Goal: Task Accomplishment & Management: Use online tool/utility

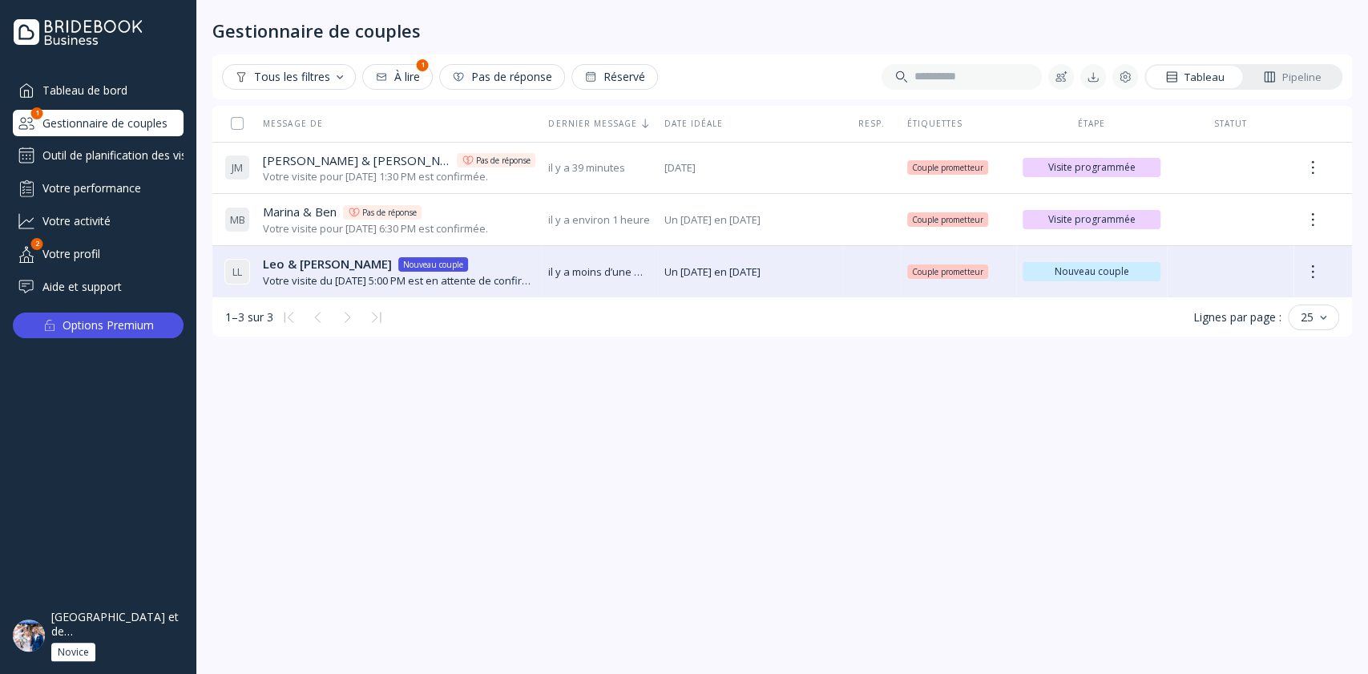
click at [113, 191] on div "Votre performance" at bounding box center [98, 188] width 171 height 26
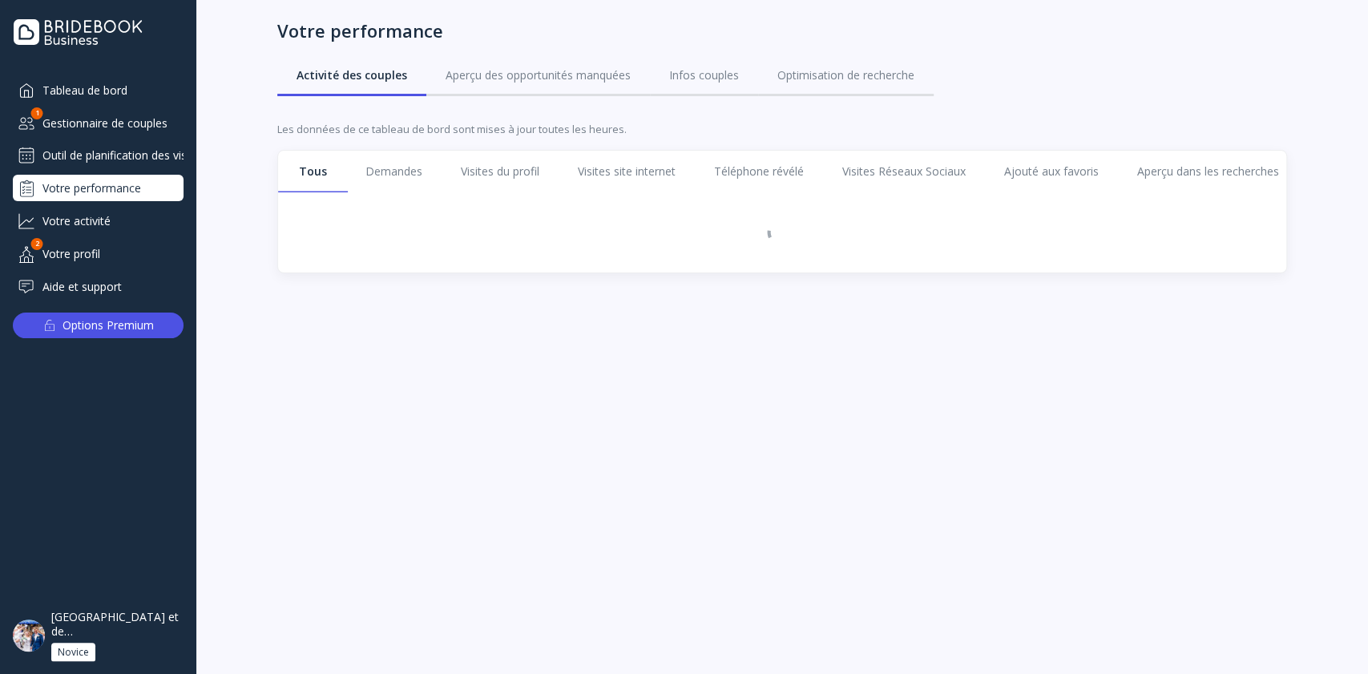
click at [128, 151] on div "Outil de planification des visites" at bounding box center [98, 156] width 171 height 26
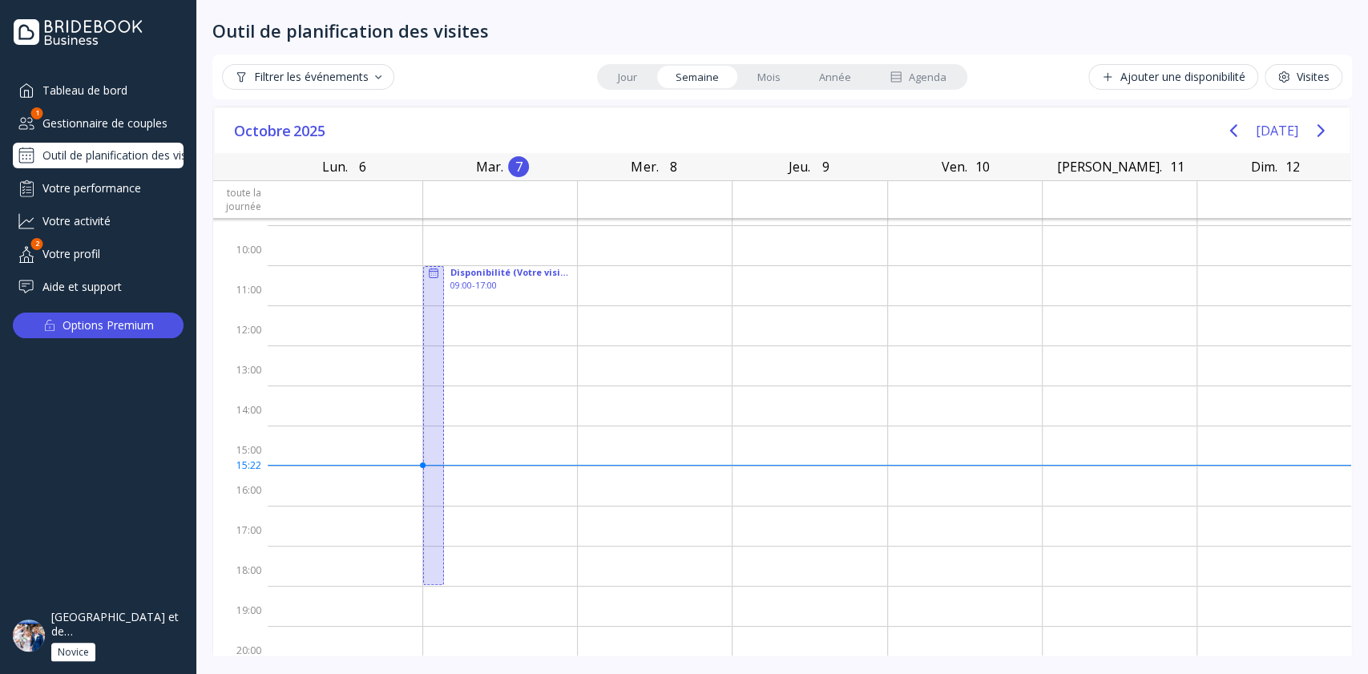
scroll to position [55, 0]
click at [899, 77] on icon at bounding box center [896, 77] width 13 height 13
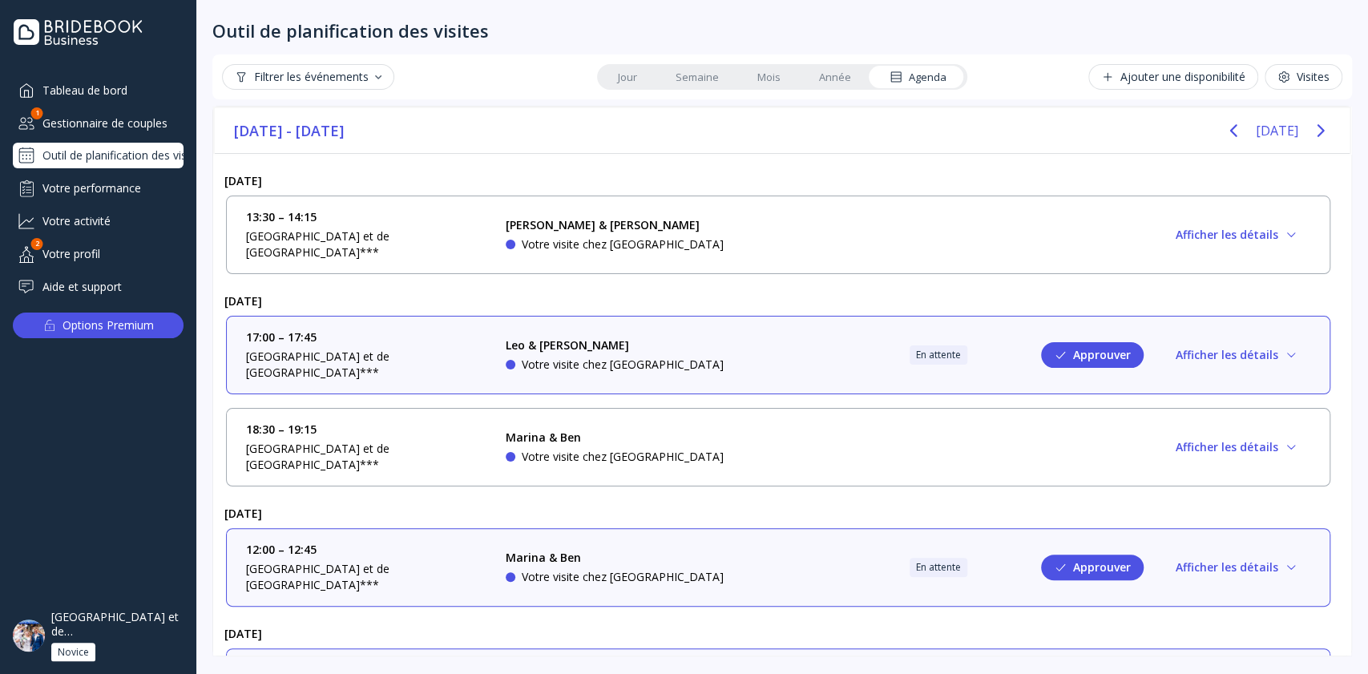
click at [691, 337] on div "Leo & [PERSON_NAME]" at bounding box center [615, 345] width 218 height 16
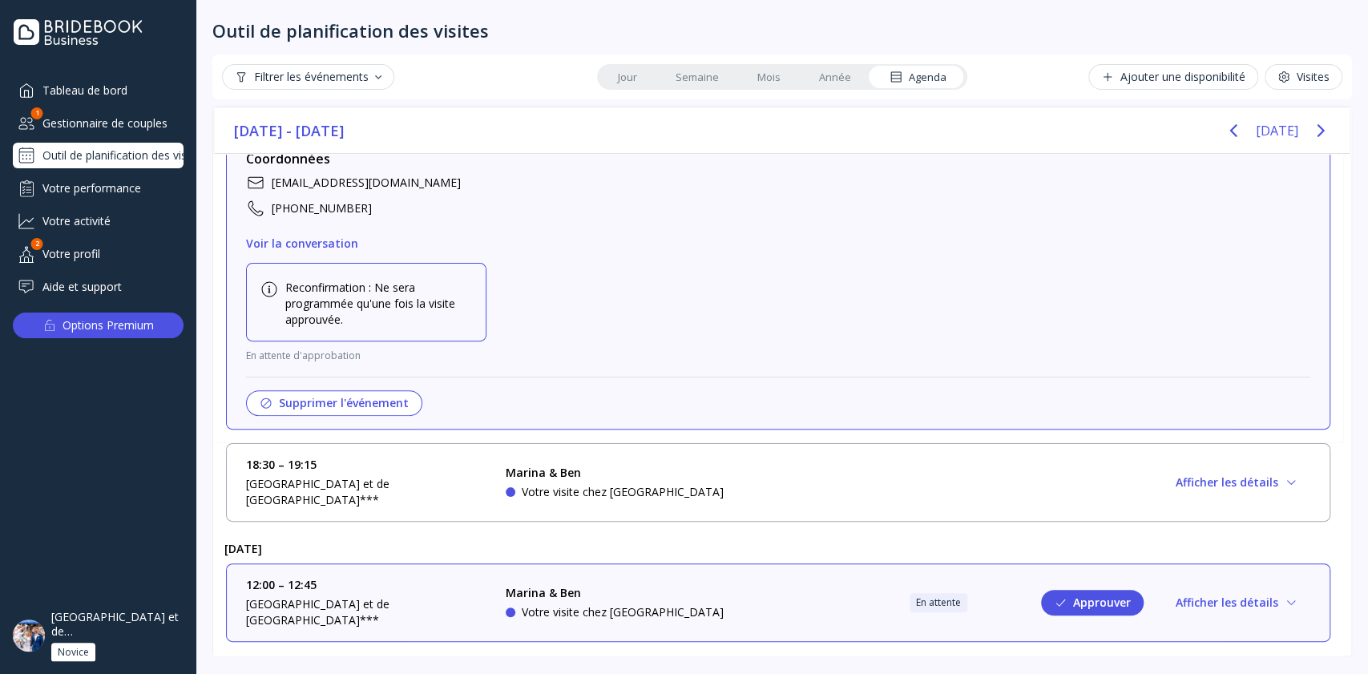
scroll to position [398, 0]
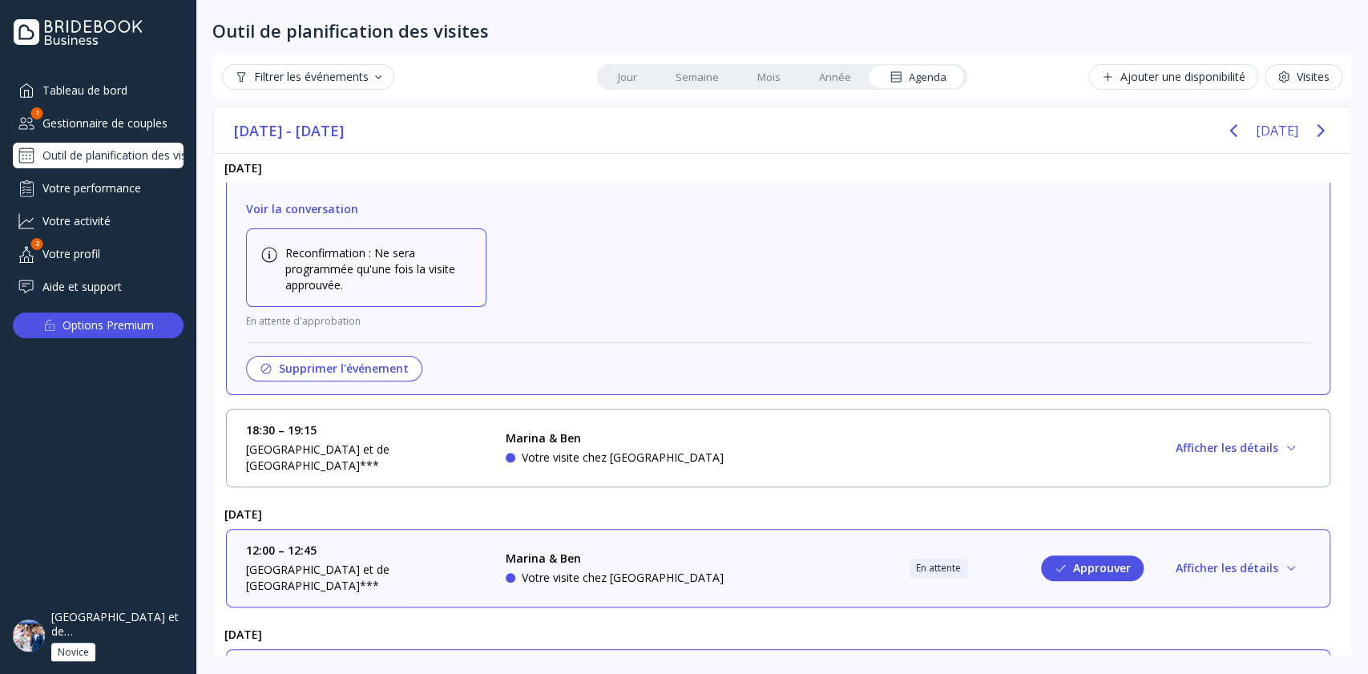
click at [697, 430] on div "Marina & [PERSON_NAME] visite chez [GEOGRAPHIC_DATA]" at bounding box center [626, 447] width 240 height 35
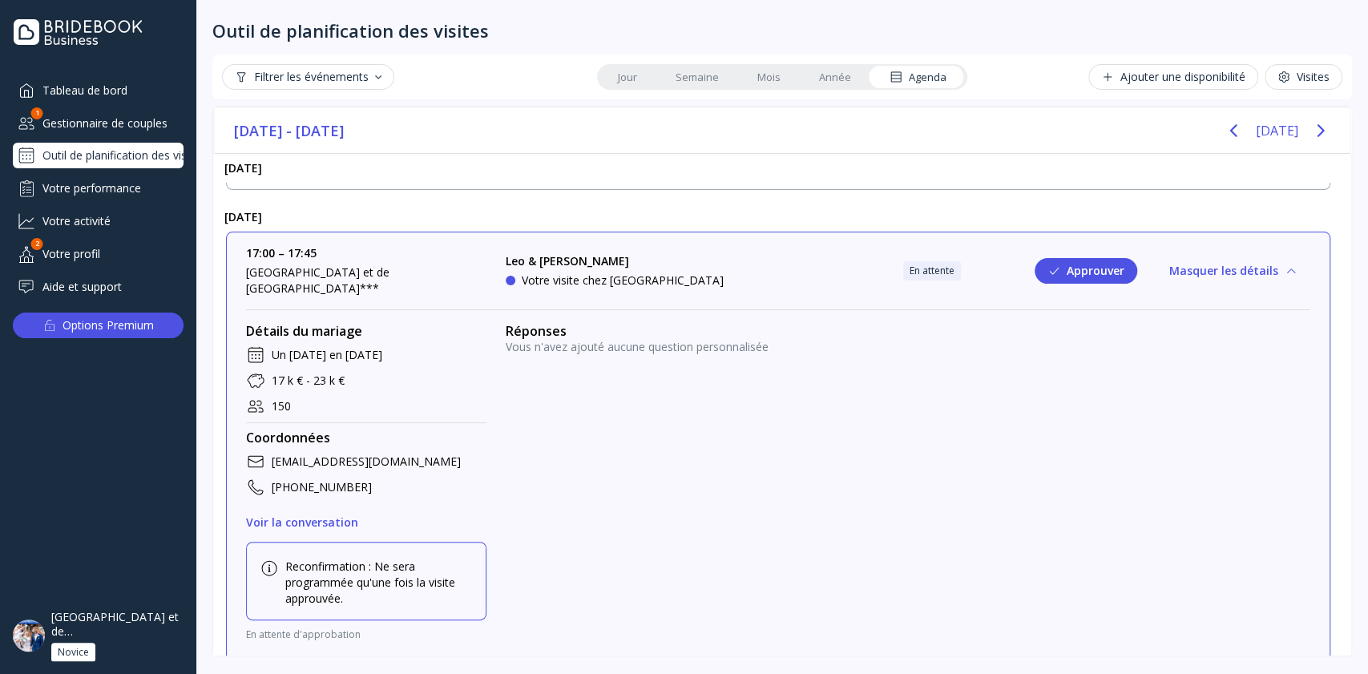
scroll to position [0, 0]
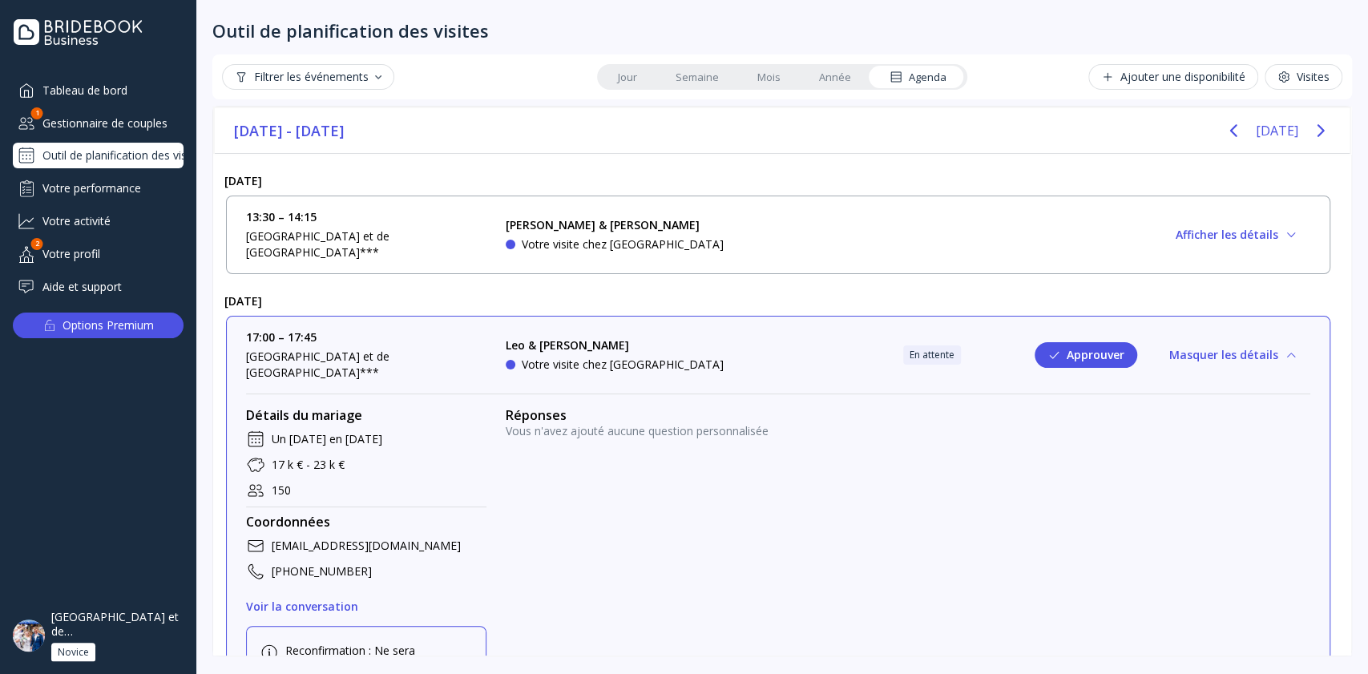
click at [729, 217] on div "[PERSON_NAME] & [PERSON_NAME] visite chez [GEOGRAPHIC_DATA]" at bounding box center [626, 234] width 240 height 35
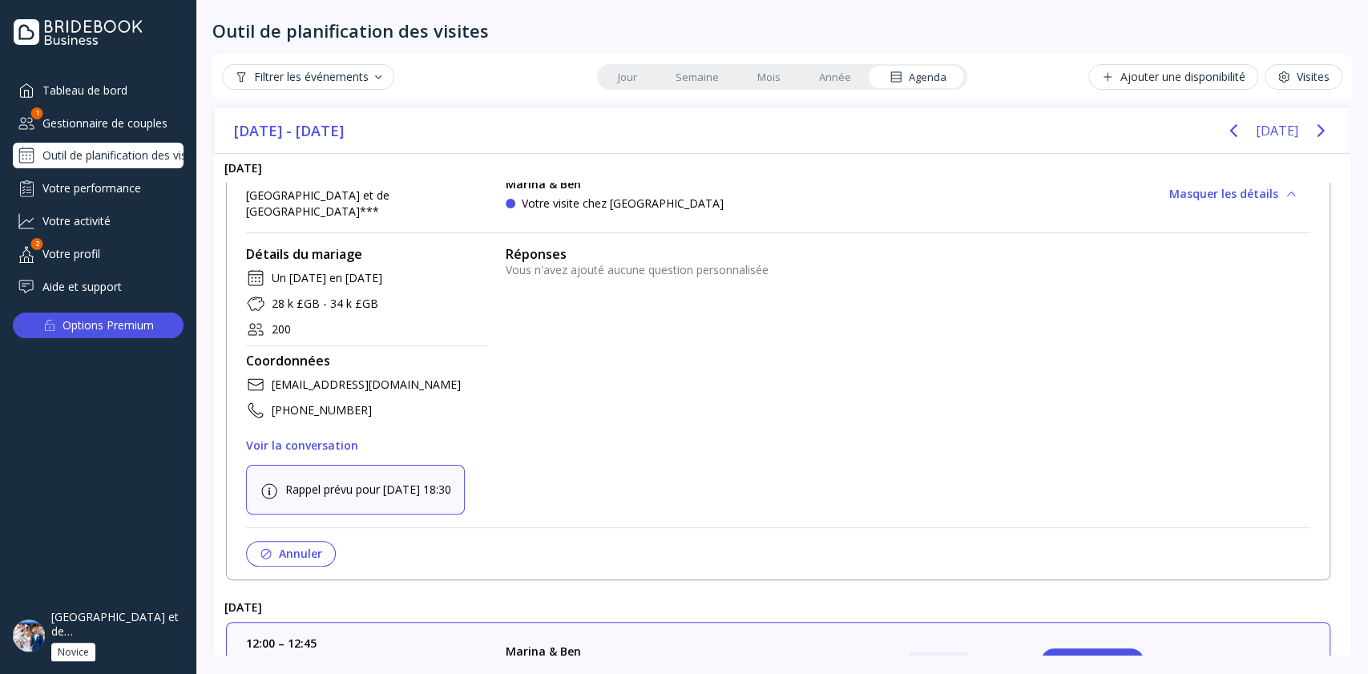
scroll to position [1116, 0]
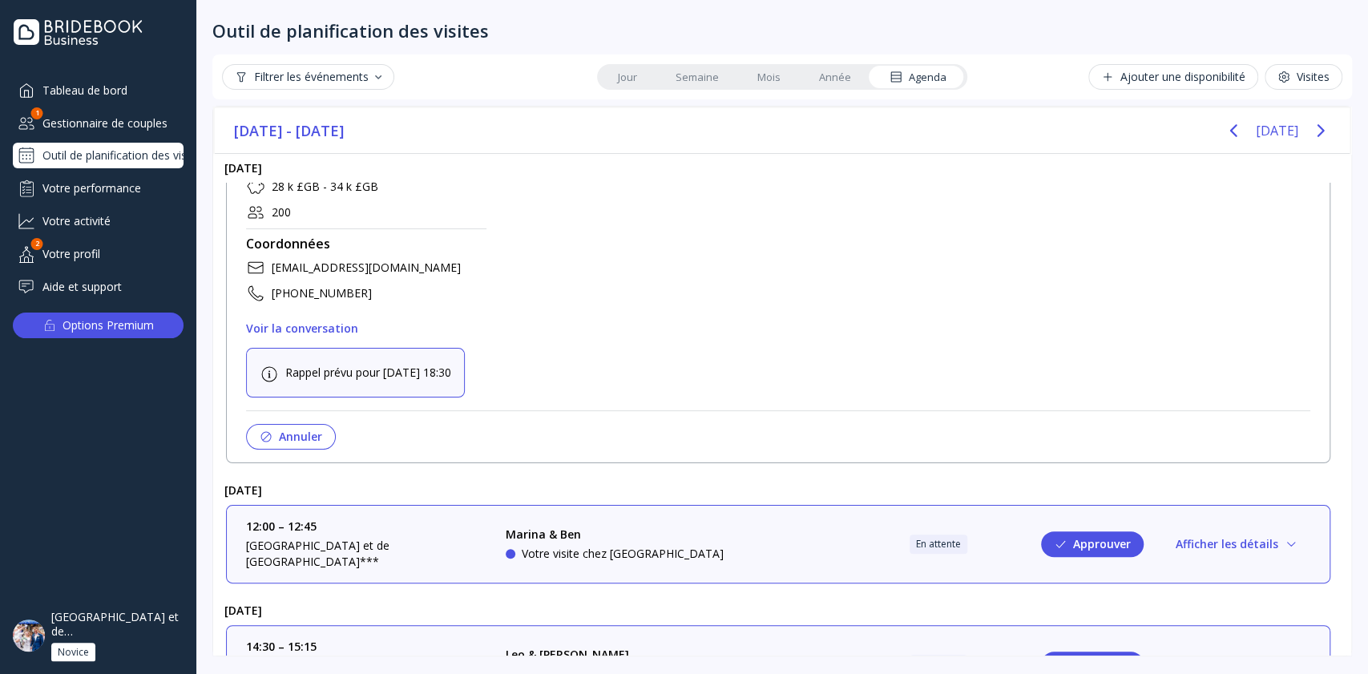
click at [752, 639] on div "14:30 – 15:15 [GEOGRAPHIC_DATA] et de [GEOGRAPHIC_DATA]*** [PERSON_NAME] & [PER…" at bounding box center [778, 664] width 1064 height 51
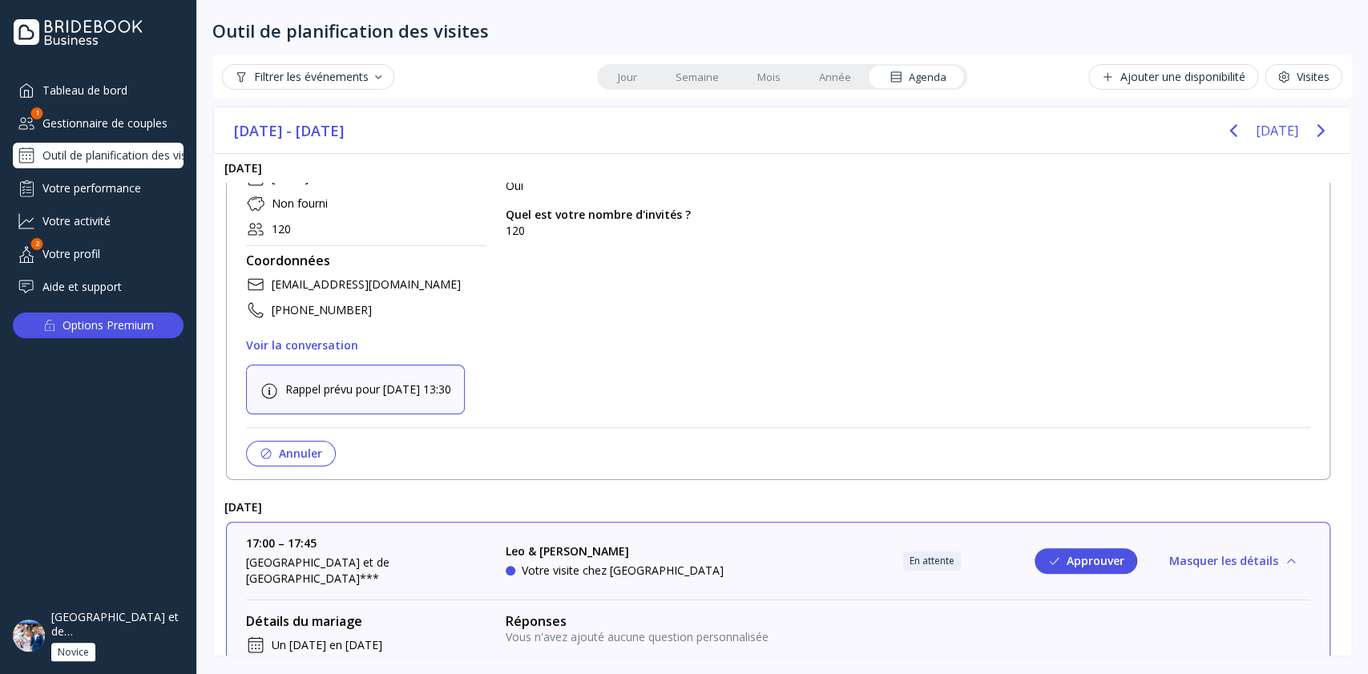
scroll to position [0, 0]
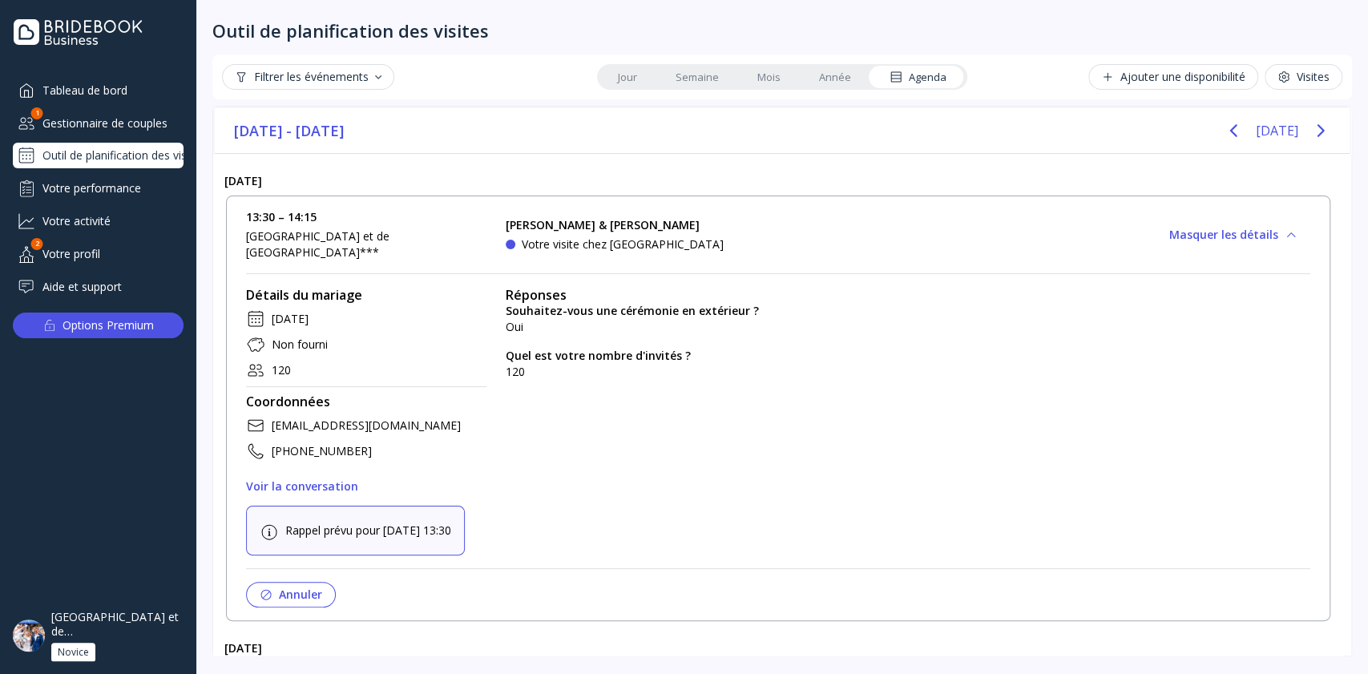
click at [131, 119] on div "Gestionnaire de couples" at bounding box center [98, 123] width 171 height 26
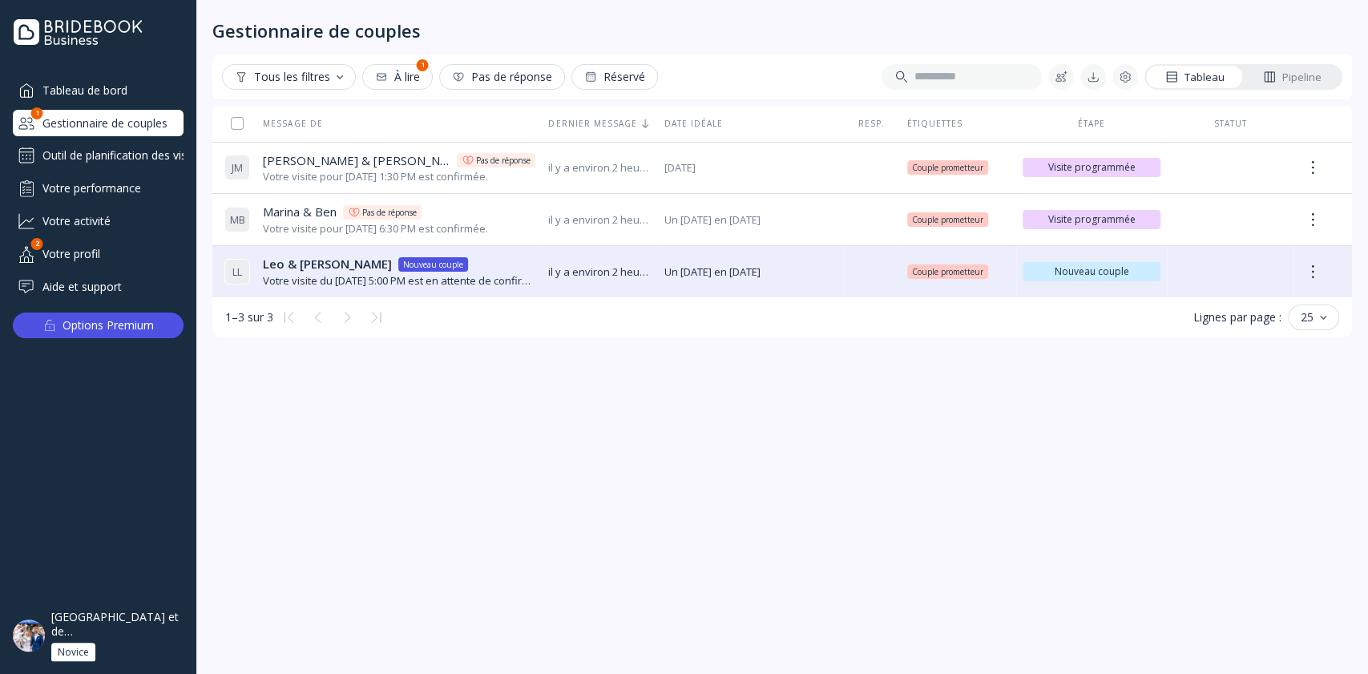
click at [135, 155] on div "Outil de planification des visites" at bounding box center [98, 156] width 171 height 26
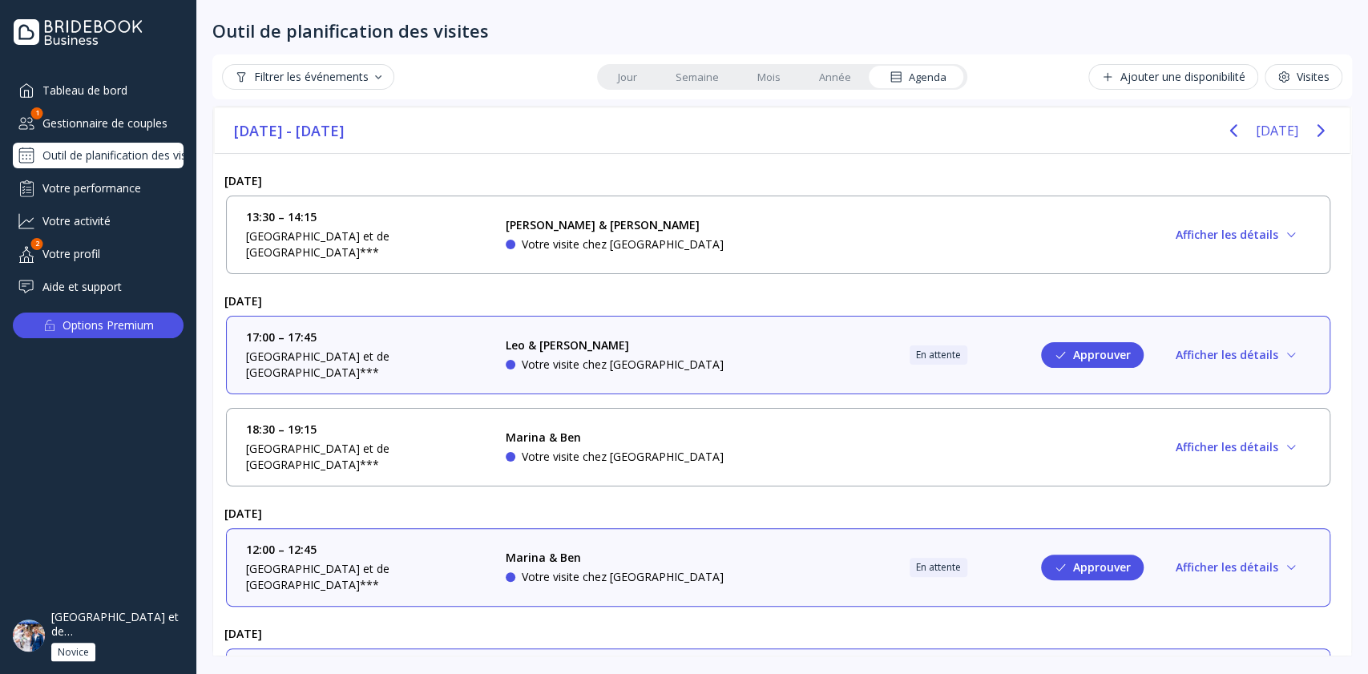
click at [753, 422] on div "18:30 – 19:15 [GEOGRAPHIC_DATA] et de [GEOGRAPHIC_DATA]*** Marina & [PERSON_NAM…" at bounding box center [778, 447] width 1064 height 51
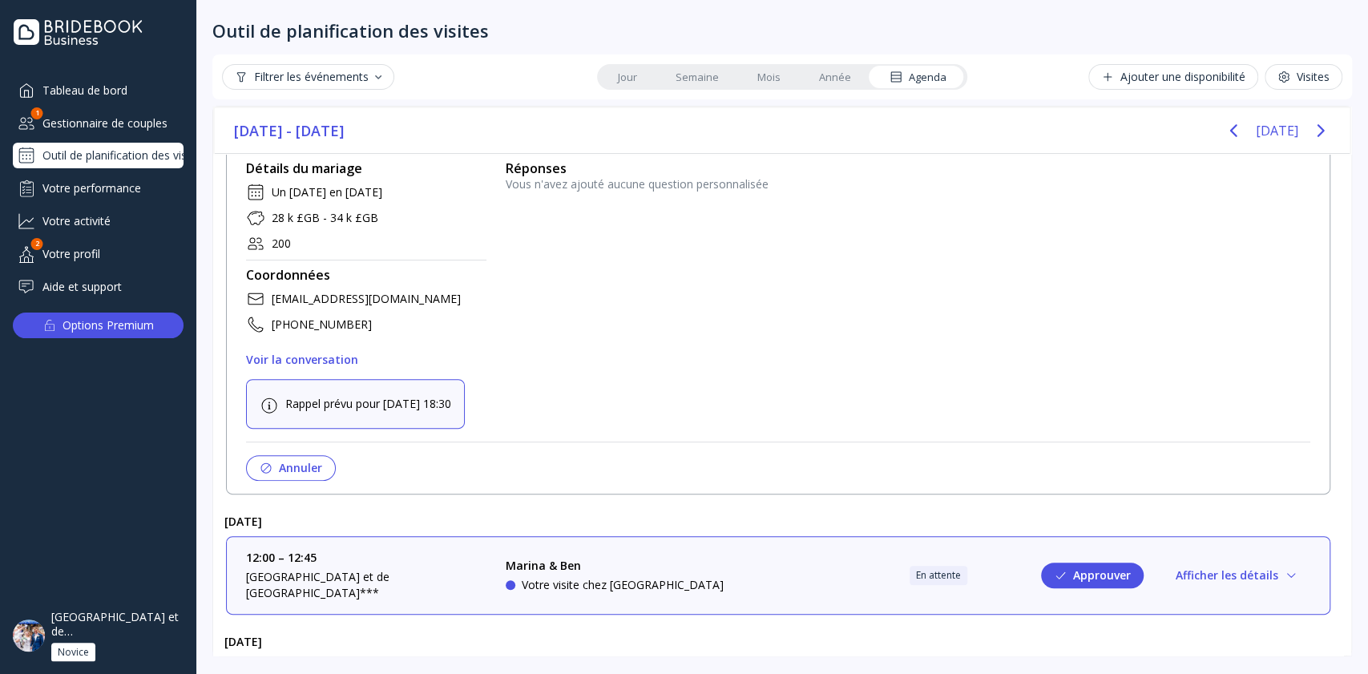
scroll to position [343, 0]
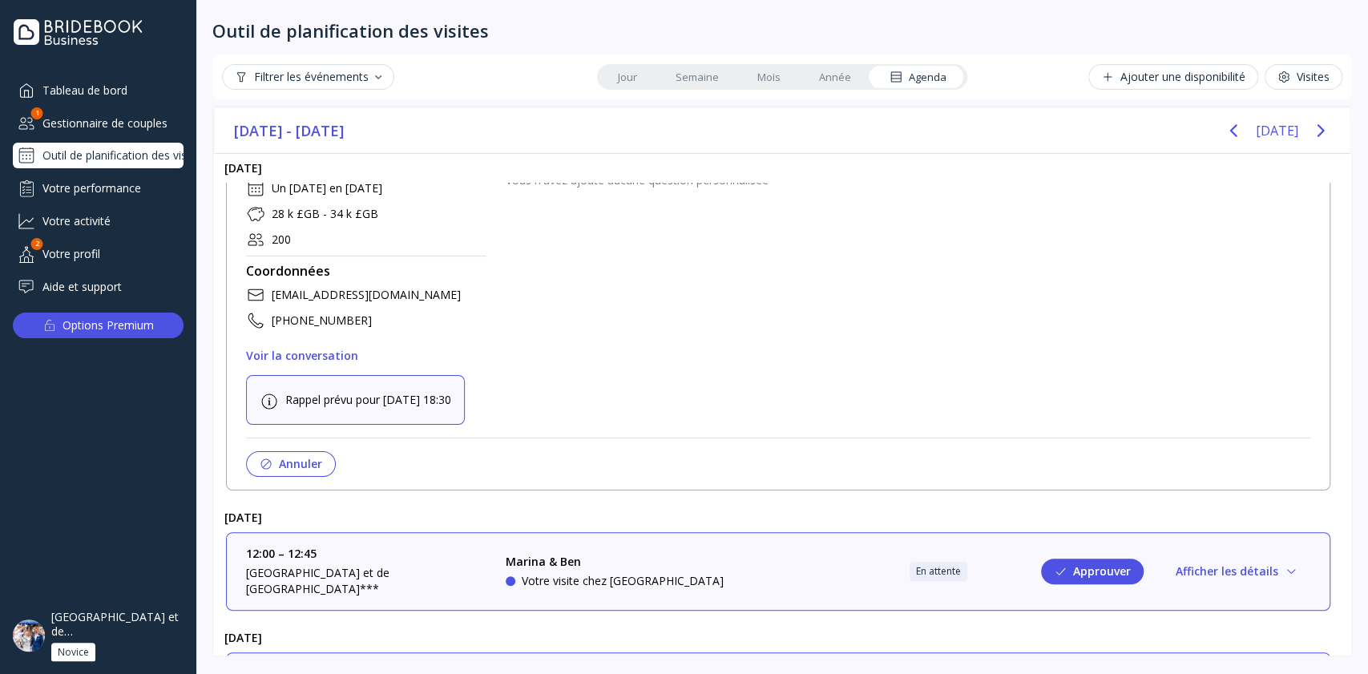
click at [109, 117] on div "Gestionnaire de couples" at bounding box center [98, 123] width 171 height 26
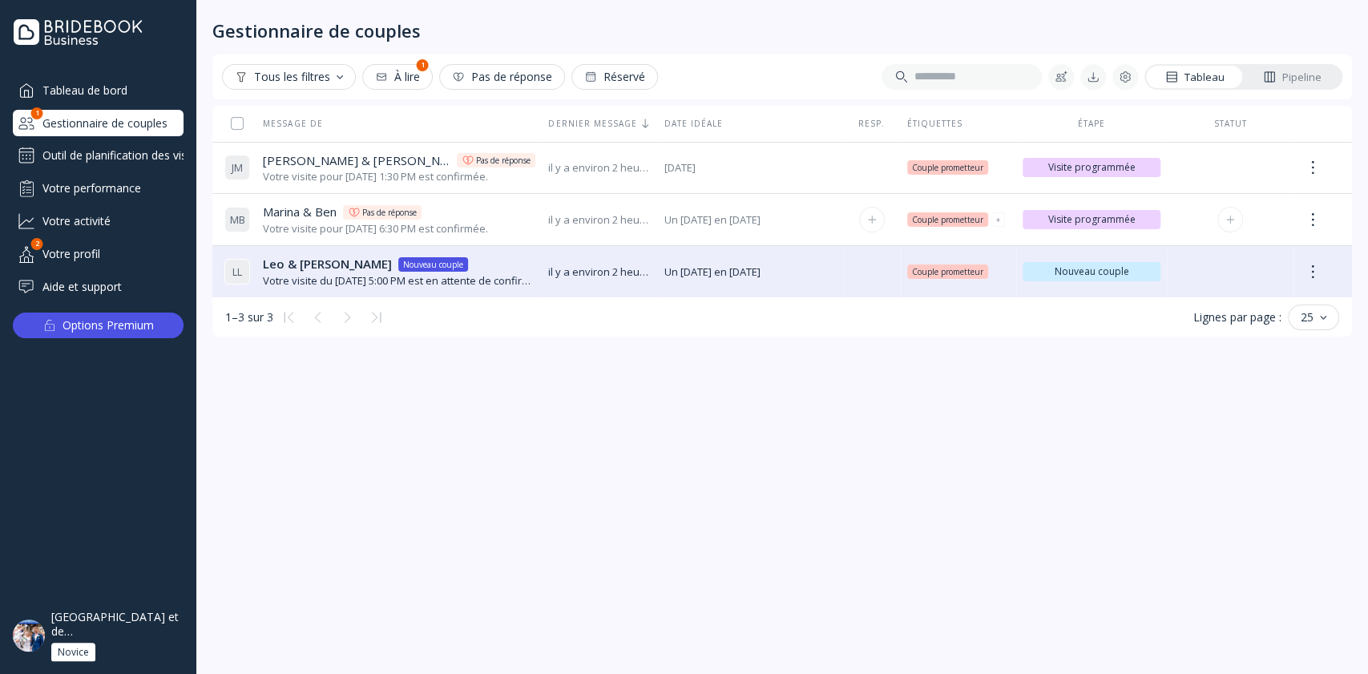
click at [672, 213] on span "Un [DATE] en [DATE]" at bounding box center [750, 219] width 172 height 15
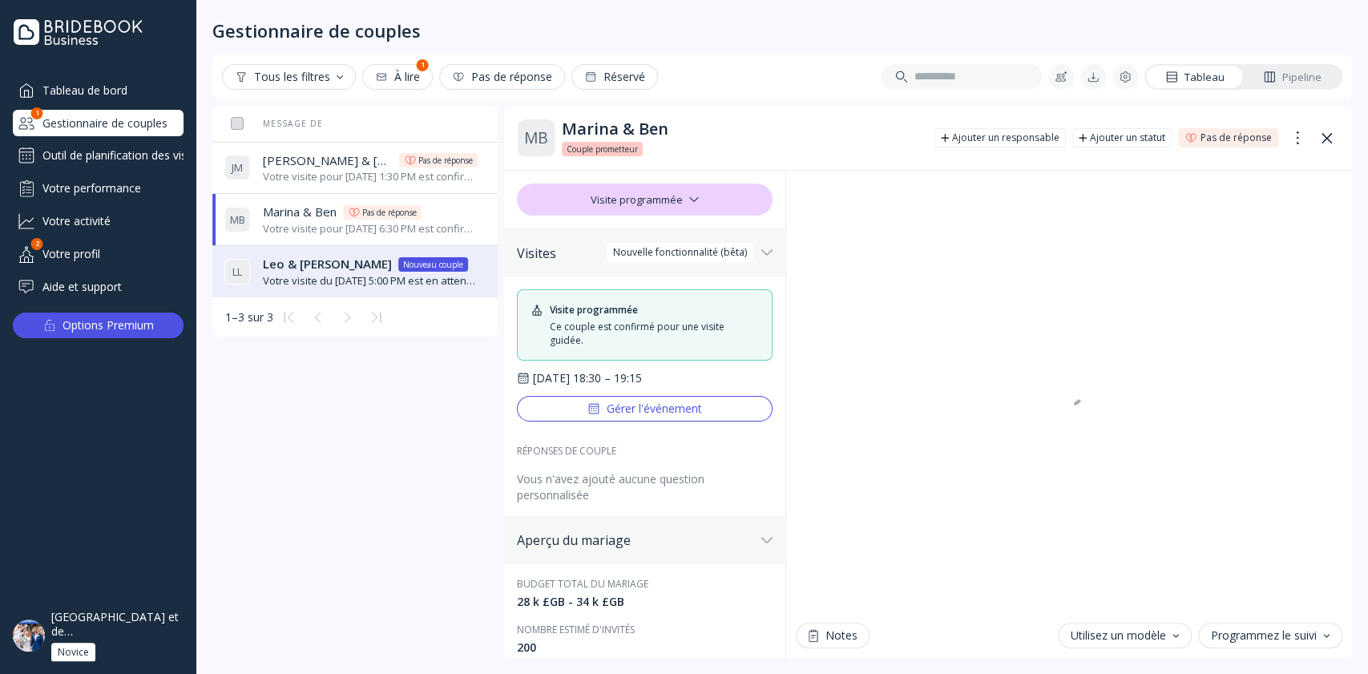
scroll to position [16, 0]
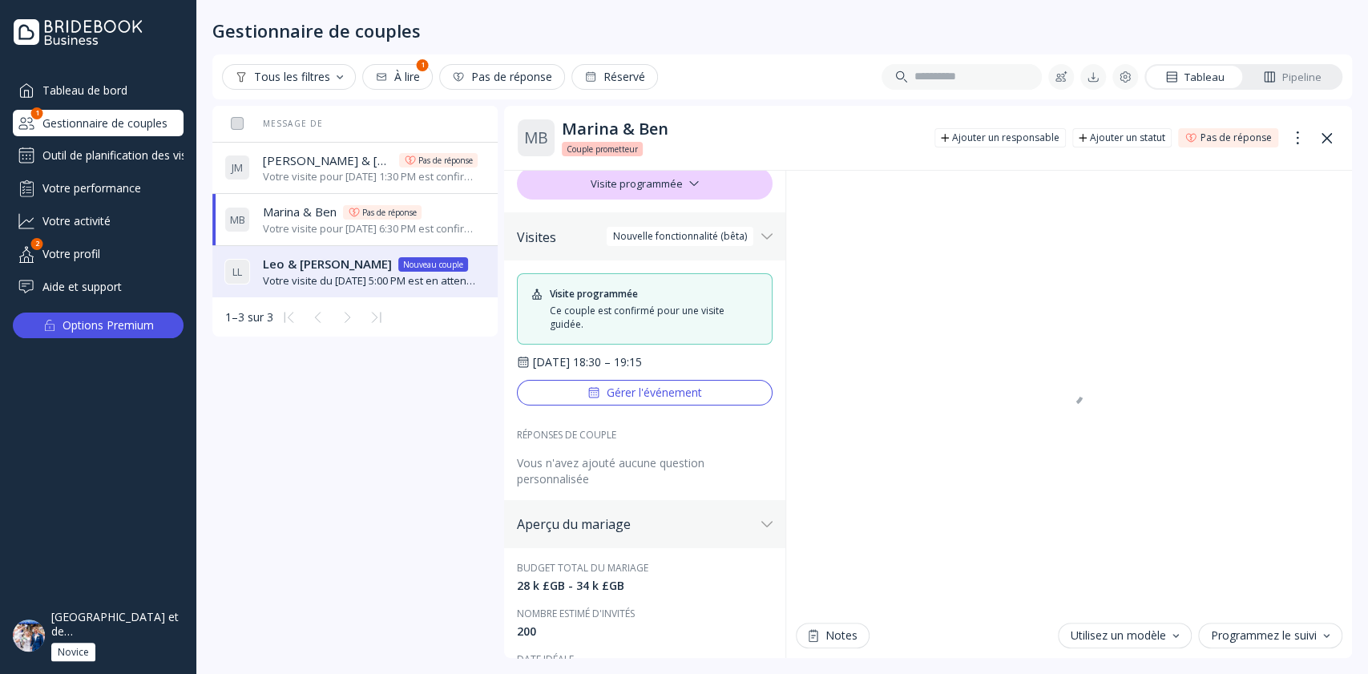
click at [473, 272] on div "[PERSON_NAME] & [PERSON_NAME] & [PERSON_NAME] Nouveau couple" at bounding box center [370, 264] width 214 height 17
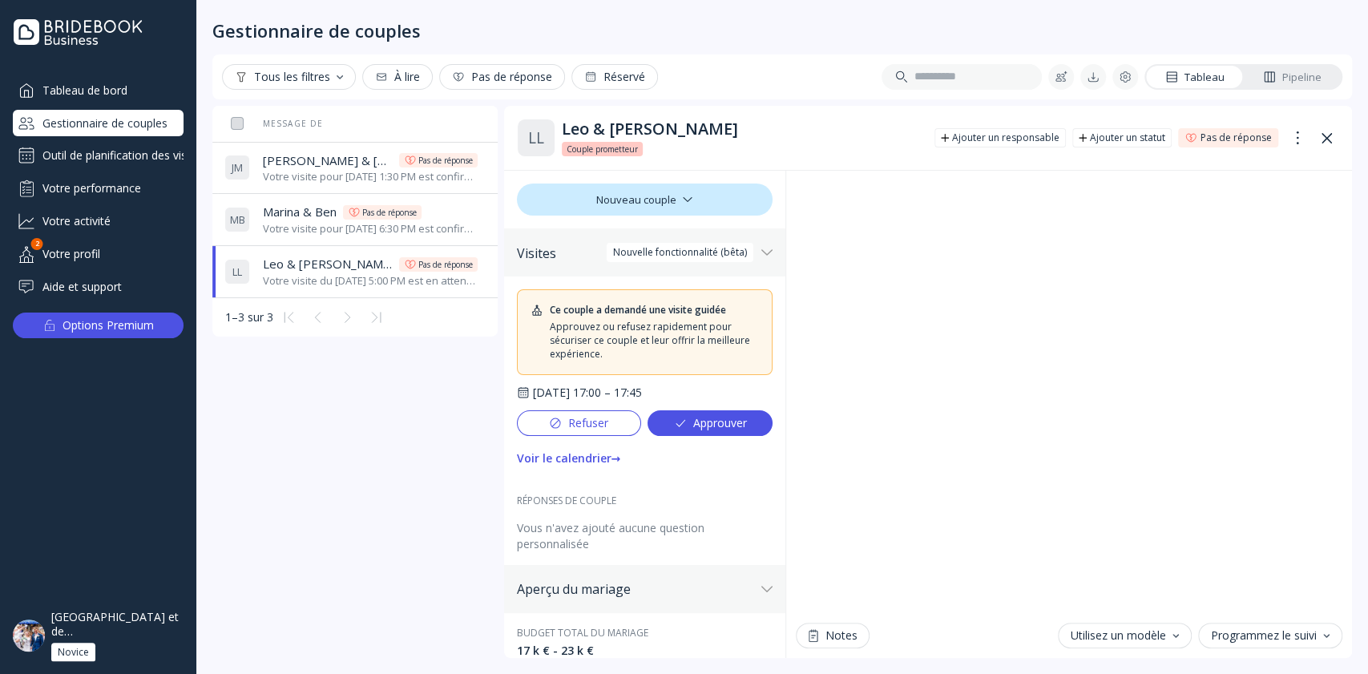
click at [112, 155] on div "Outil de planification des visites" at bounding box center [98, 156] width 171 height 26
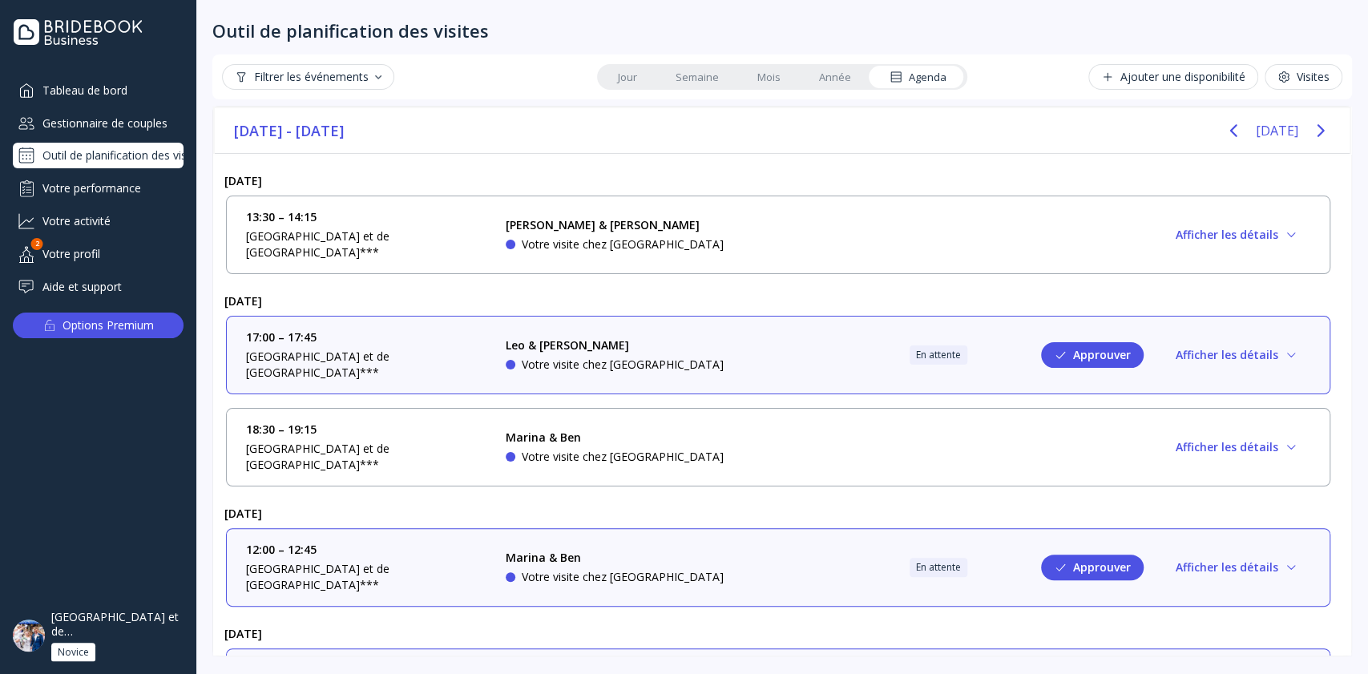
click at [1221, 222] on button "Afficher les détails" at bounding box center [1236, 235] width 147 height 26
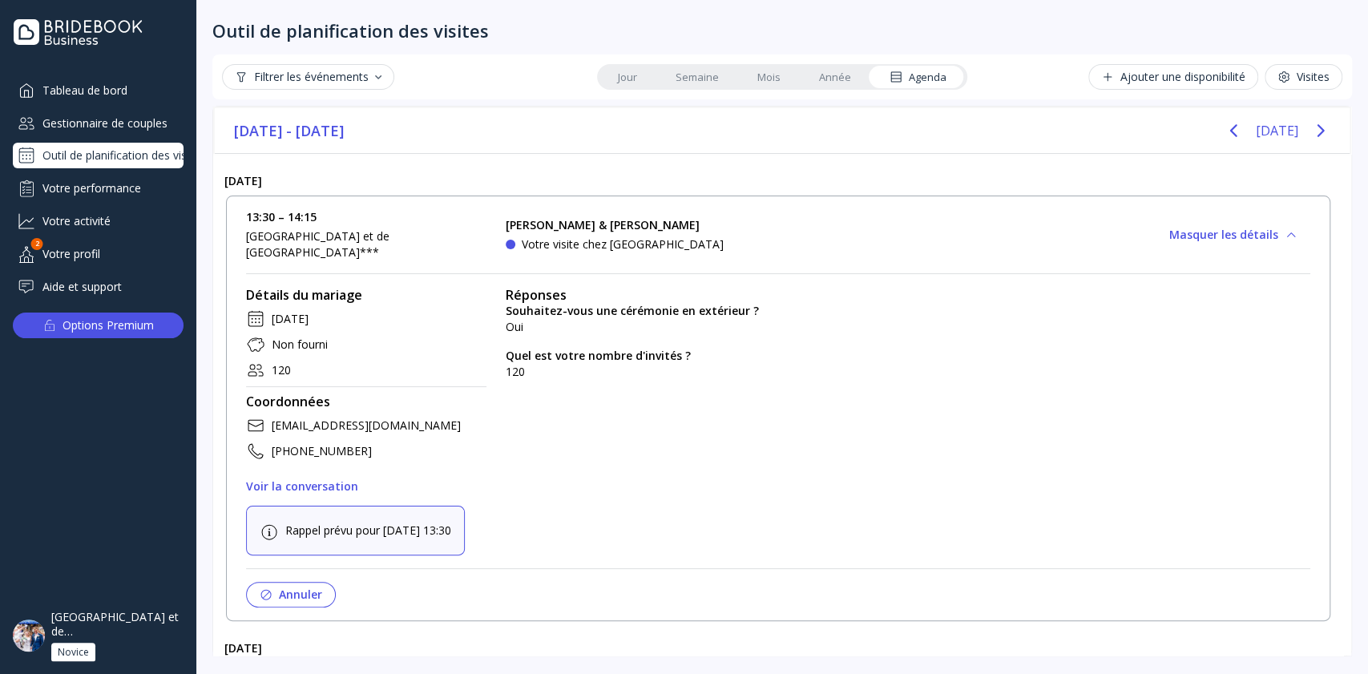
click at [833, 77] on link "Année" at bounding box center [835, 77] width 71 height 22
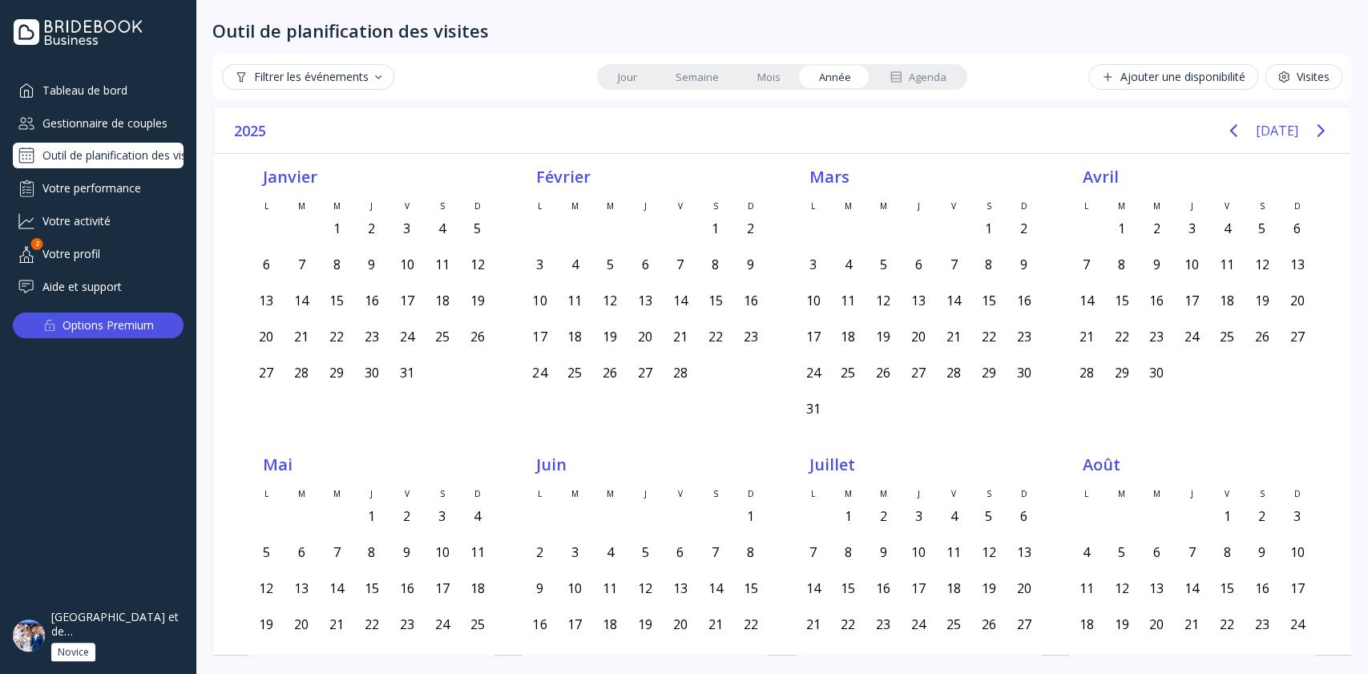
click at [742, 79] on link "Mois" at bounding box center [769, 77] width 62 height 22
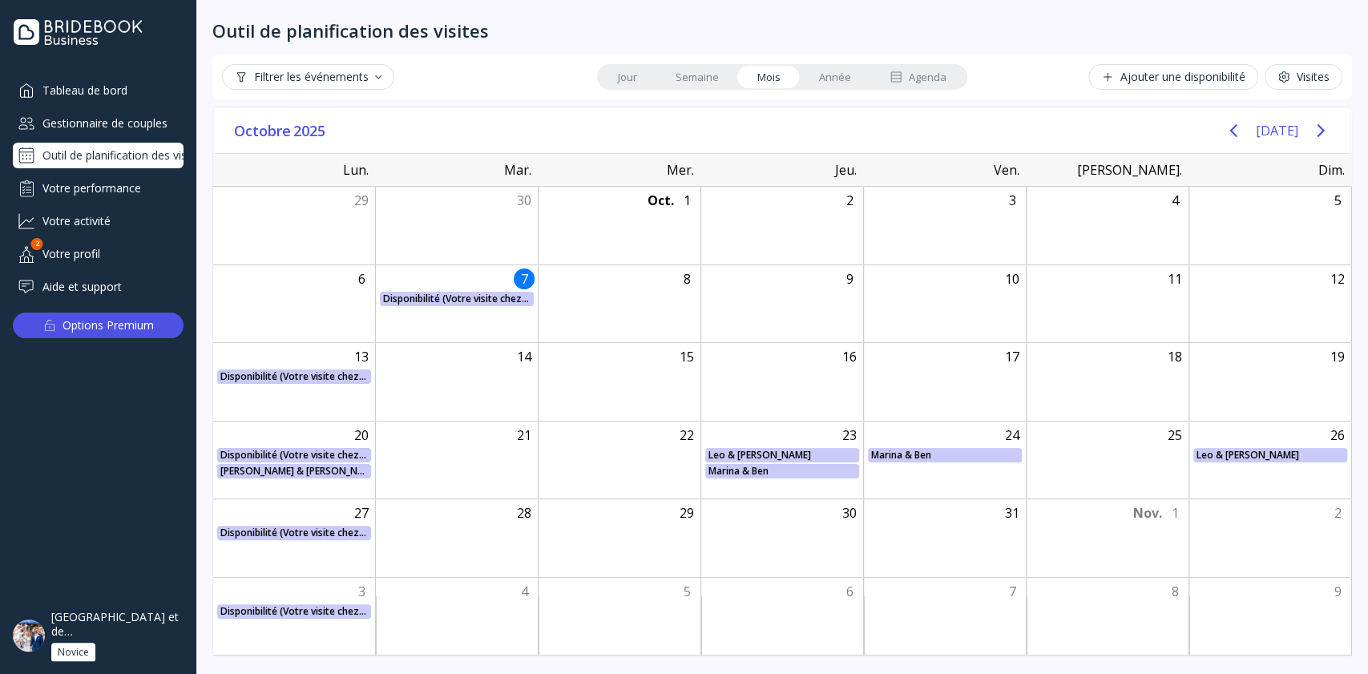
click at [712, 77] on link "Semaine" at bounding box center [697, 77] width 82 height 22
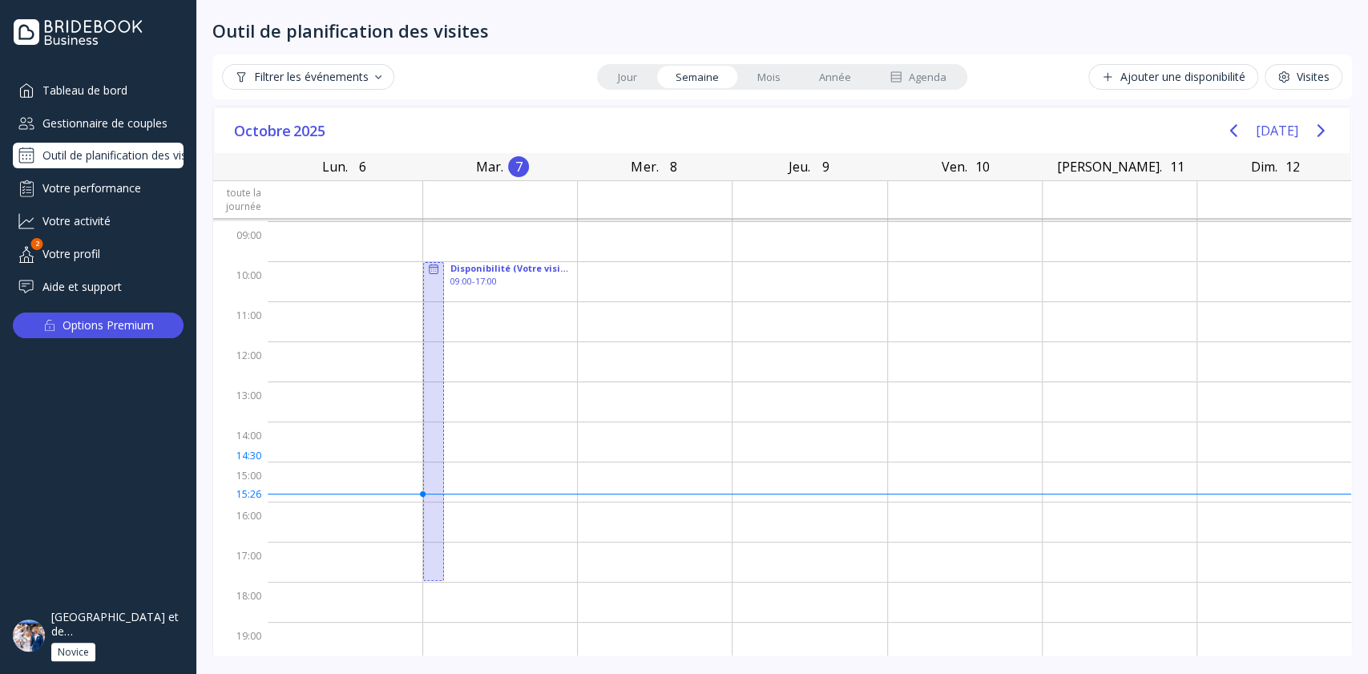
scroll to position [30, 0]
click at [628, 68] on link "Jour" at bounding box center [628, 77] width 58 height 22
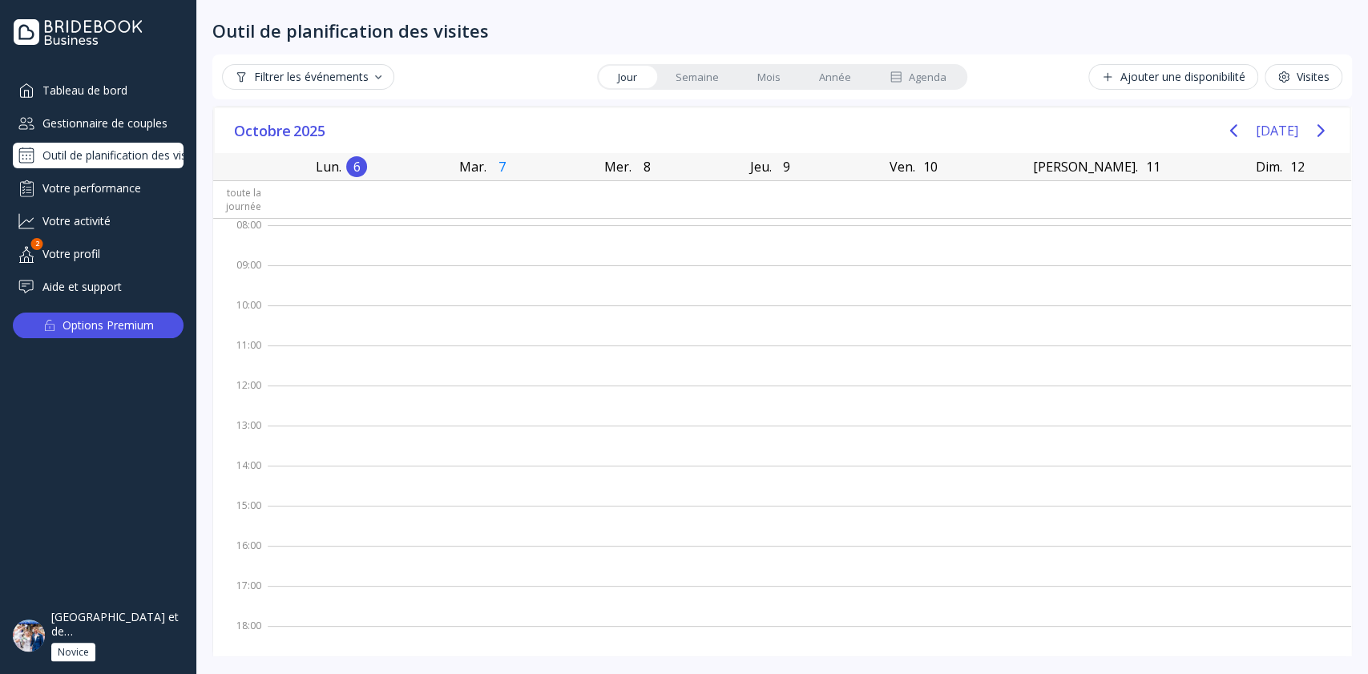
click at [1303, 79] on div "Visites" at bounding box center [1304, 77] width 52 height 13
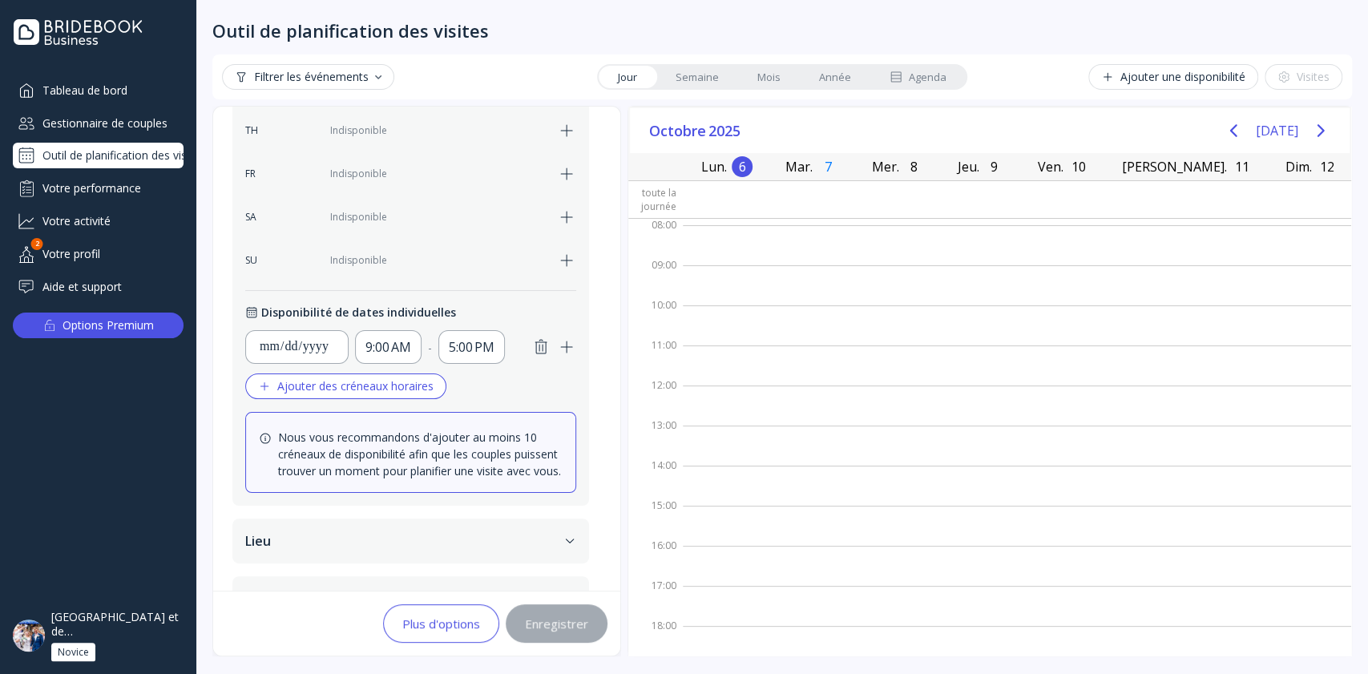
scroll to position [644, 0]
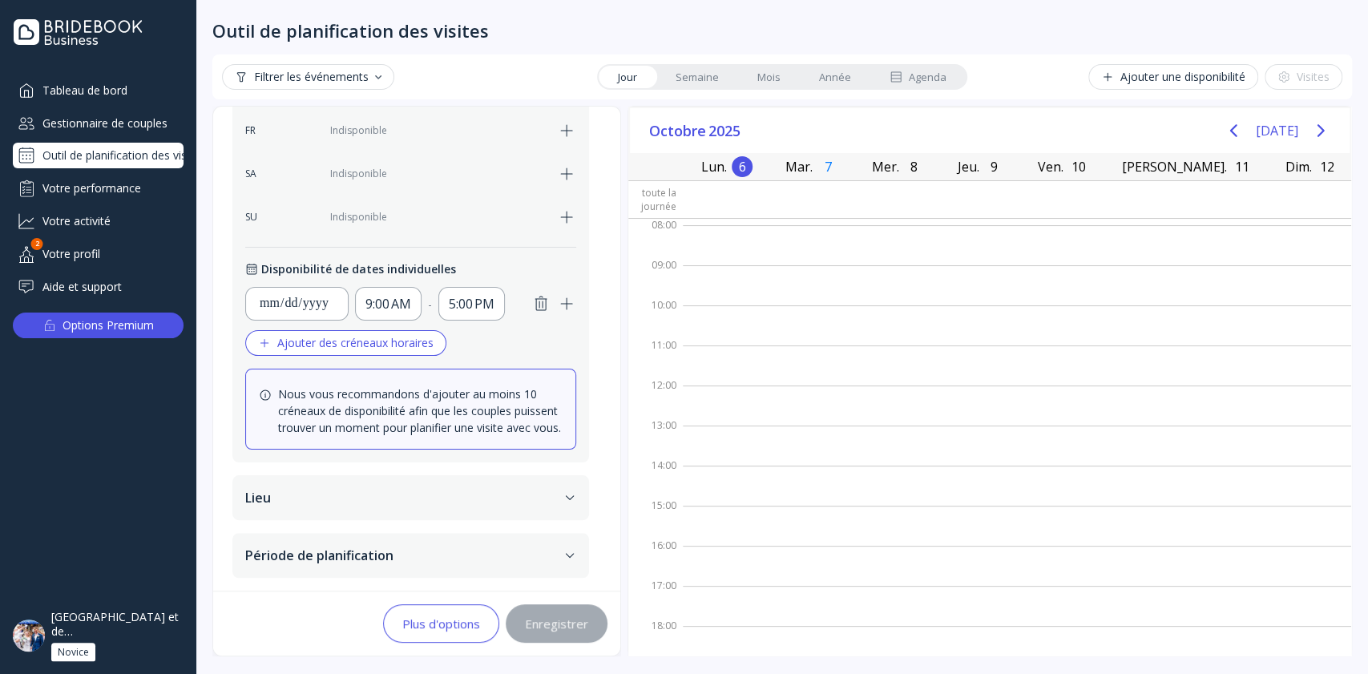
click at [497, 484] on button "Lieu" at bounding box center [410, 497] width 357 height 45
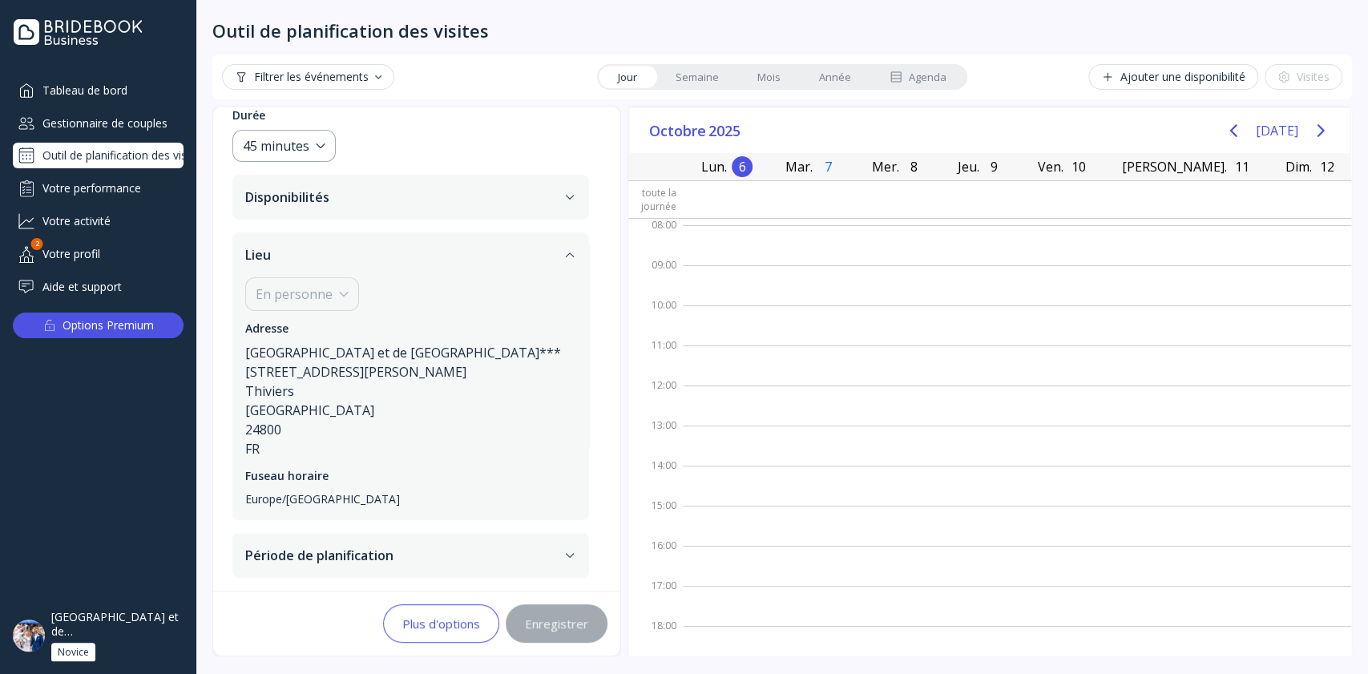
scroll to position [192, 0]
click at [479, 570] on button "Période de planification" at bounding box center [410, 557] width 357 height 45
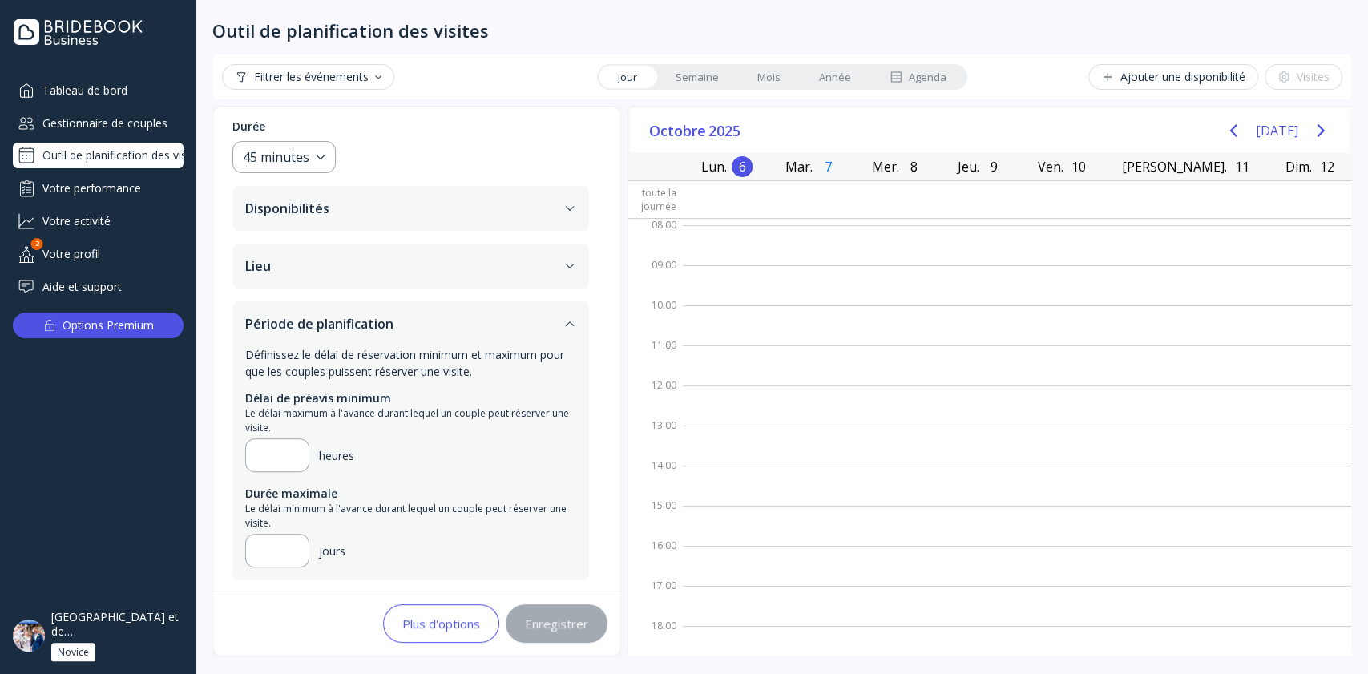
scroll to position [182, 0]
click at [442, 618] on div "Plus d'options" at bounding box center [441, 623] width 78 height 13
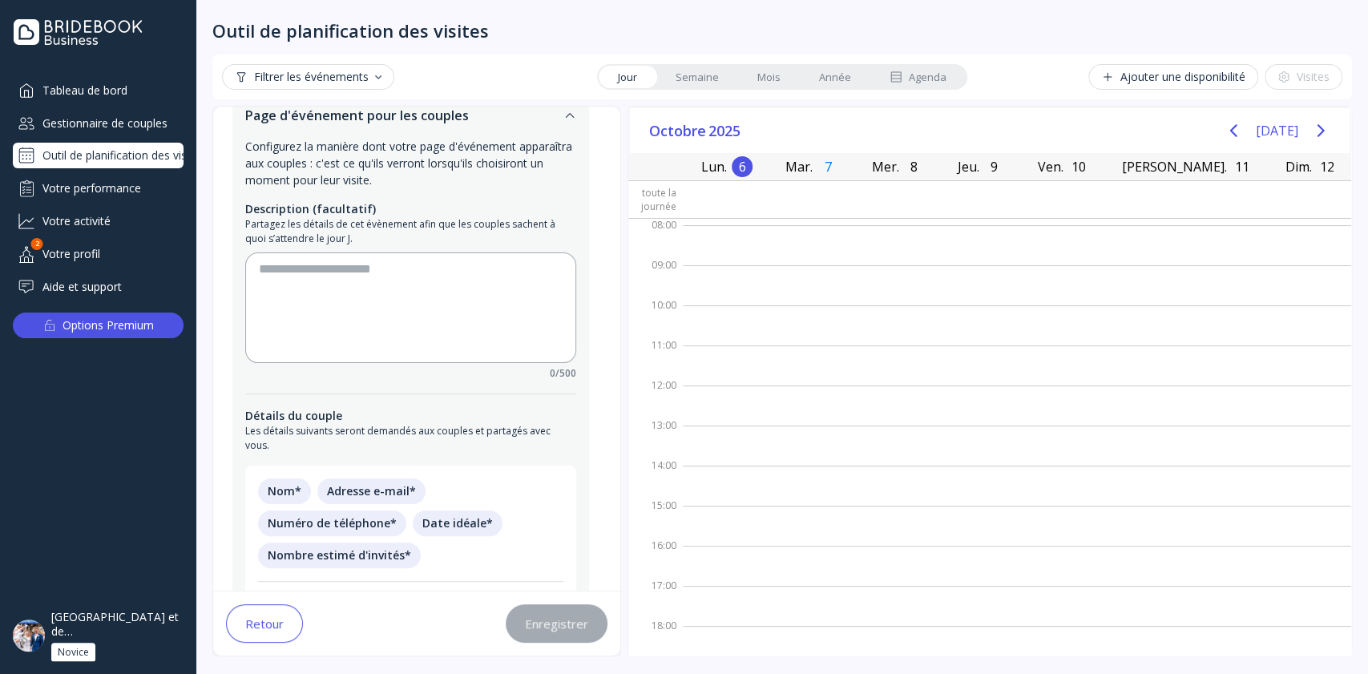
scroll to position [0, 0]
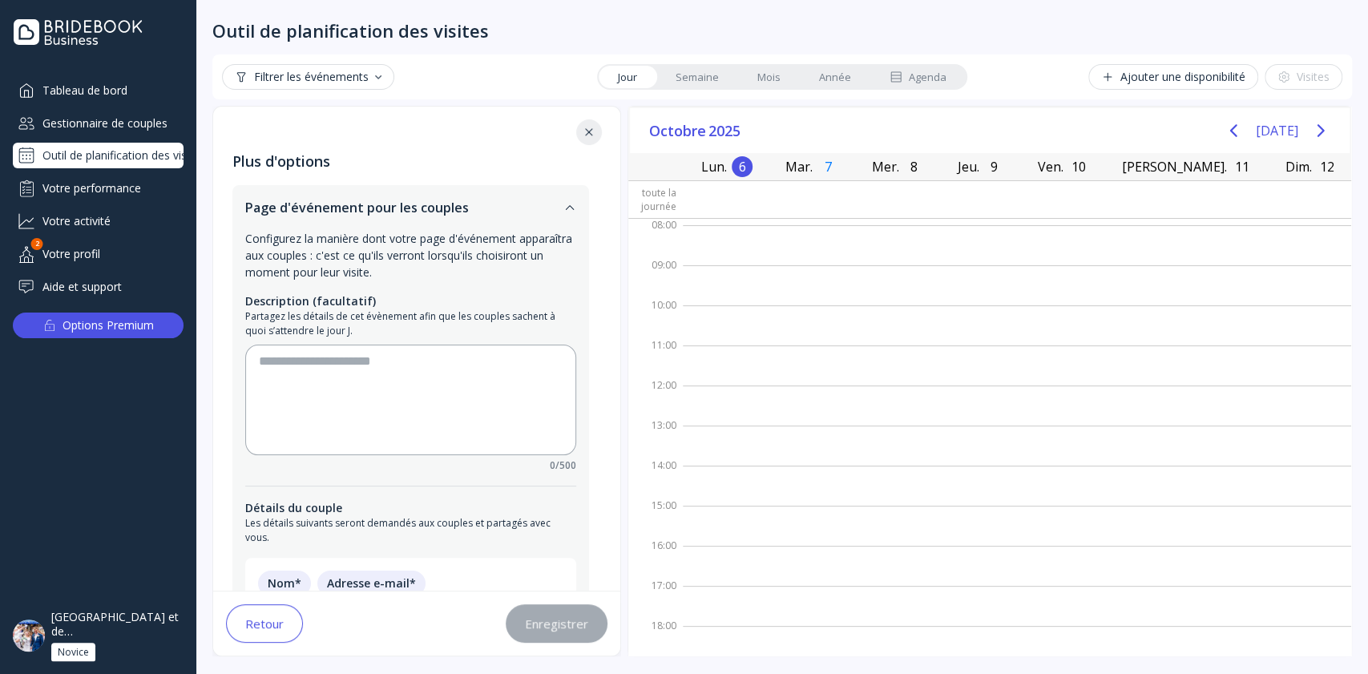
click at [587, 122] on button at bounding box center [589, 132] width 26 height 26
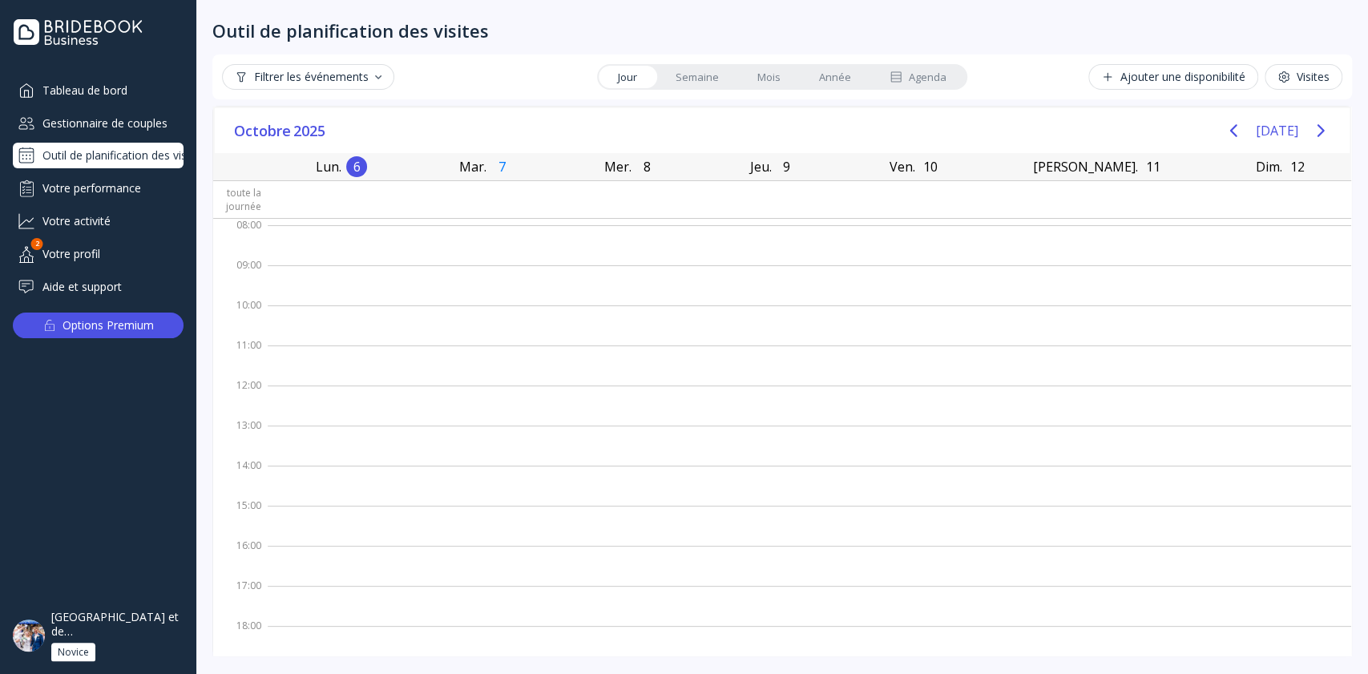
click at [137, 156] on div "Outil de planification des visites" at bounding box center [98, 156] width 171 height 26
click at [145, 651] on div "[GEOGRAPHIC_DATA] et de [GEOGRAPHIC_DATA]*** Novice" at bounding box center [117, 636] width 133 height 52
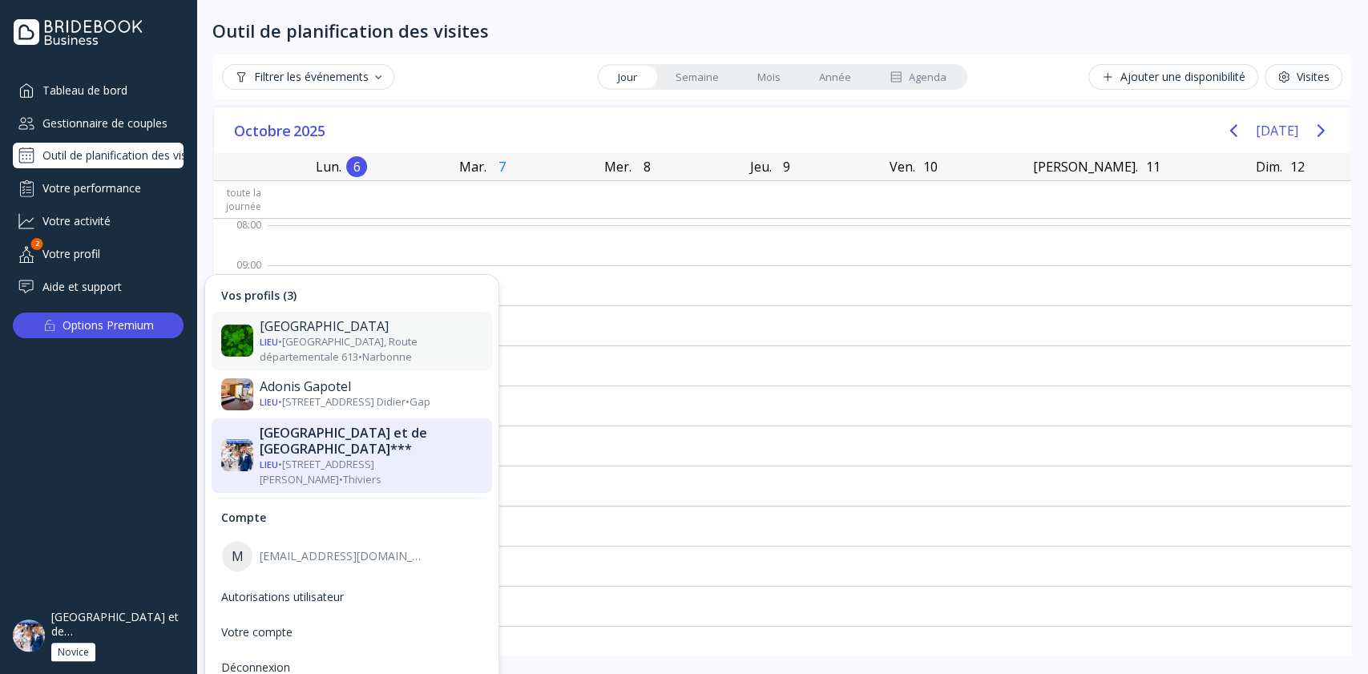
click at [333, 334] on div "Lieu • [GEOGRAPHIC_DATA], Route départementale 613 • [GEOGRAPHIC_DATA]" at bounding box center [371, 349] width 223 height 30
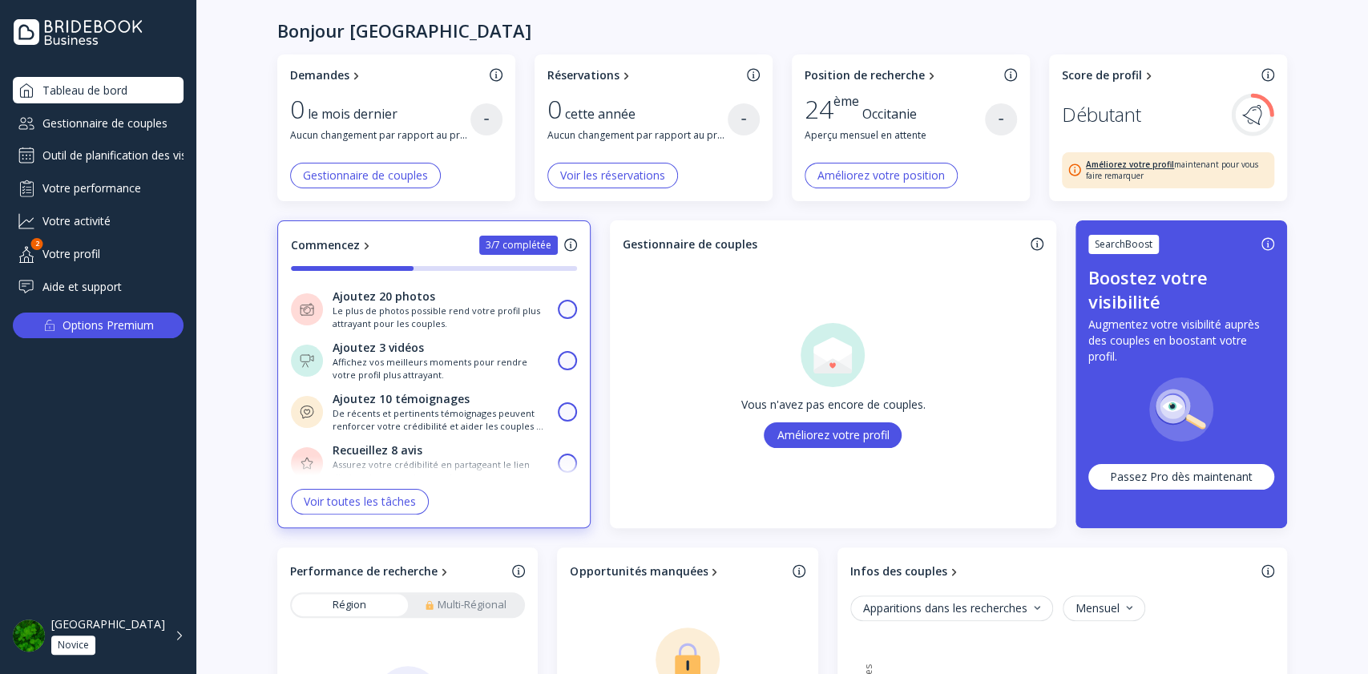
click at [158, 165] on div "Outil de planification des visites" at bounding box center [98, 156] width 171 height 26
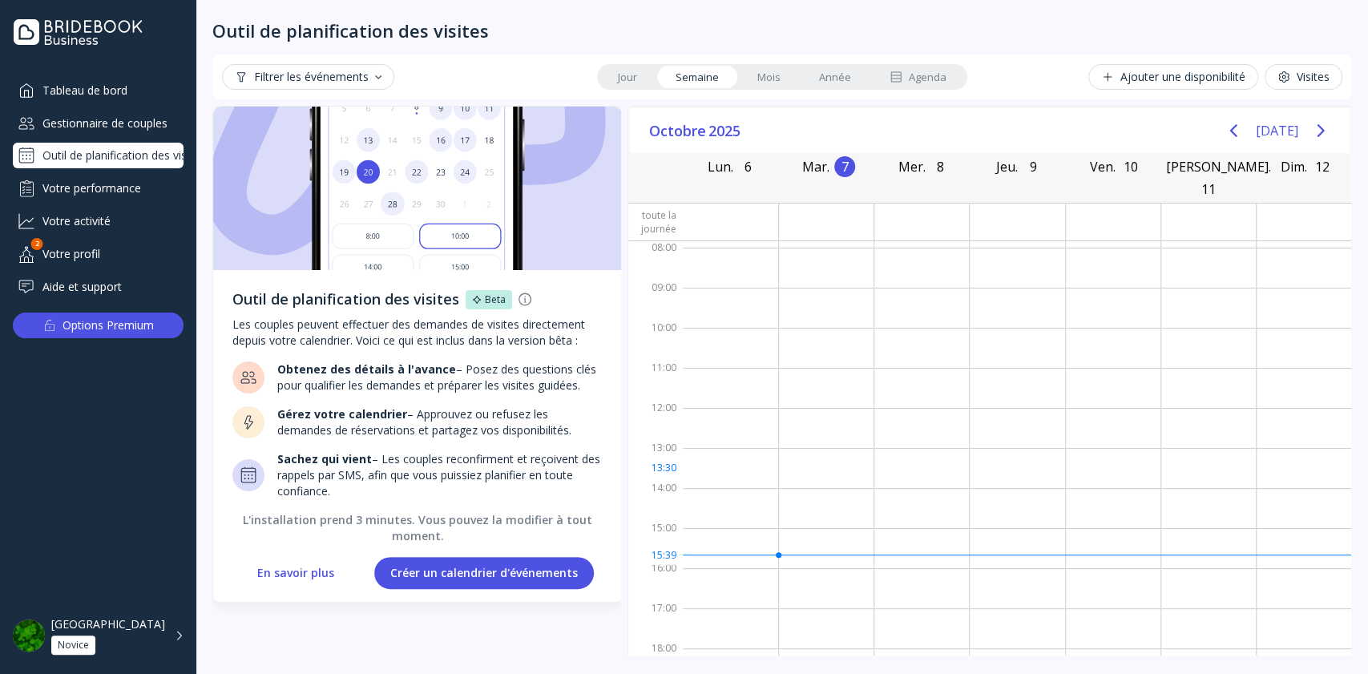
scroll to position [55, 0]
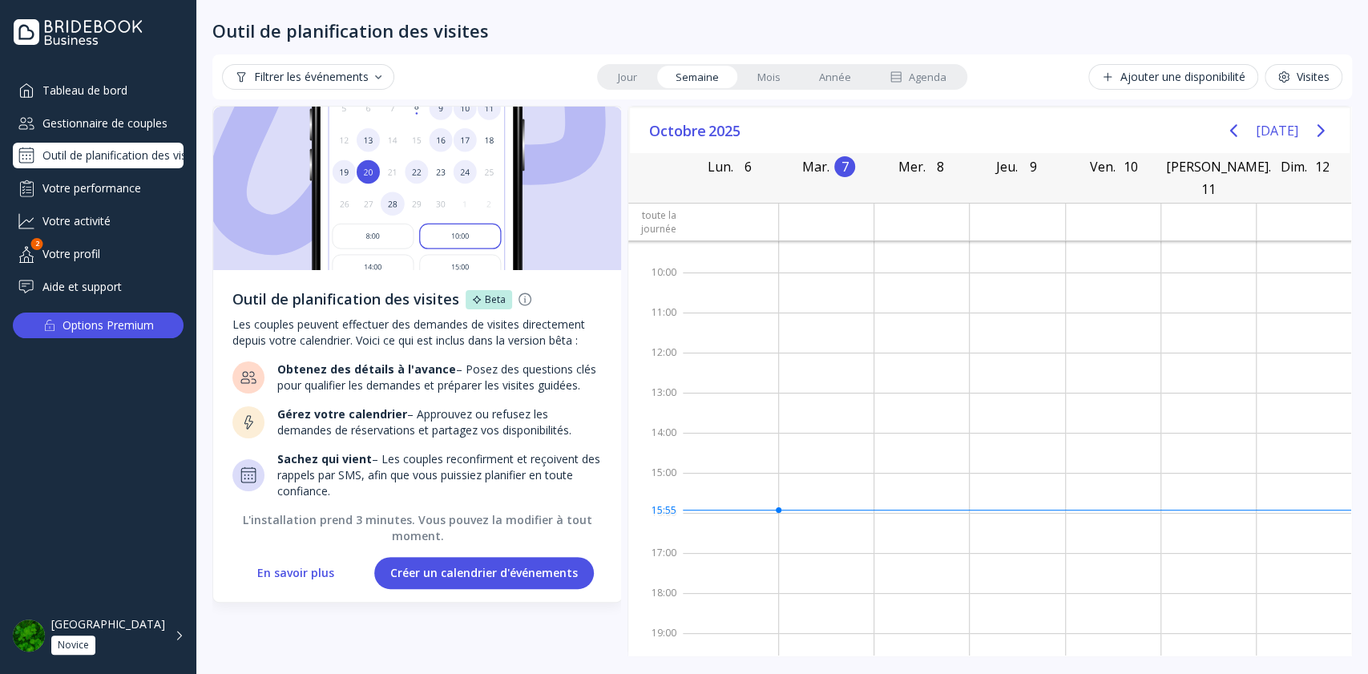
click at [293, 572] on button "En savoir plus" at bounding box center [295, 573] width 109 height 32
